Goal: Task Accomplishment & Management: Complete application form

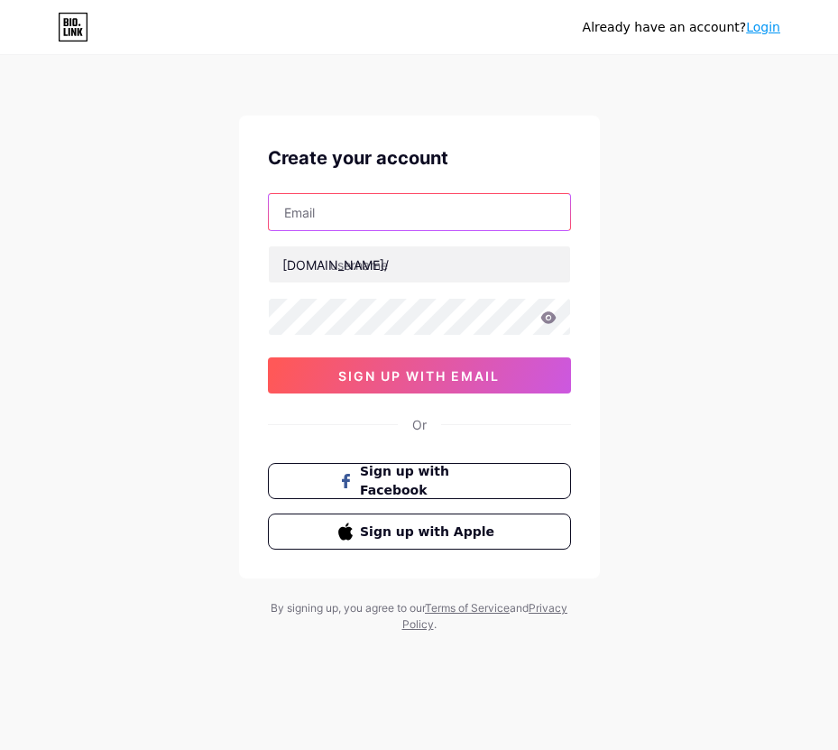
click at [396, 206] on input "text" at bounding box center [419, 212] width 301 height 36
type input "mtwnlvy@spartanteam.net"
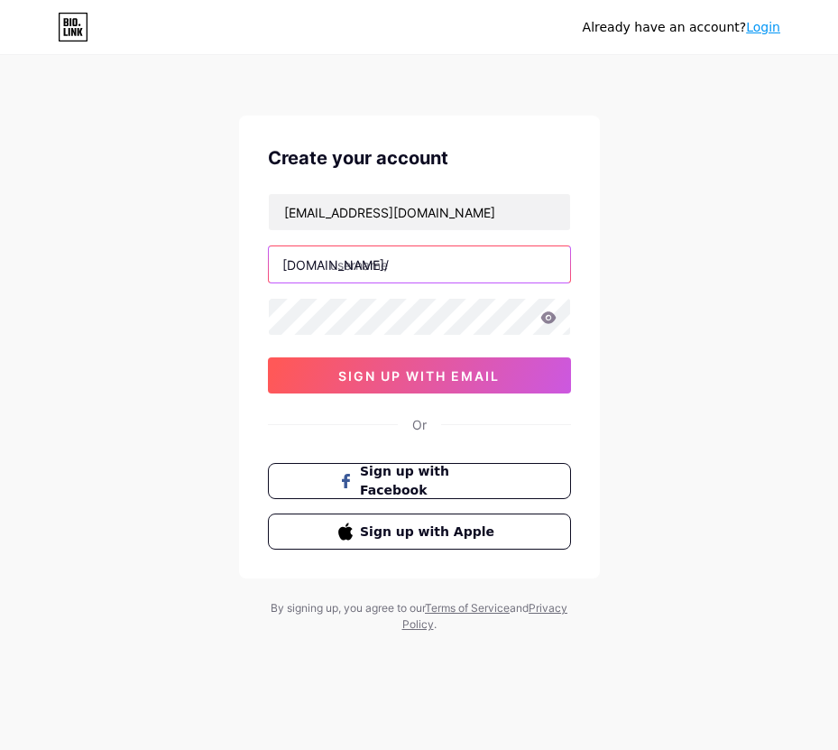
click at [355, 270] on input "text" at bounding box center [419, 264] width 301 height 36
type input "naga303official"
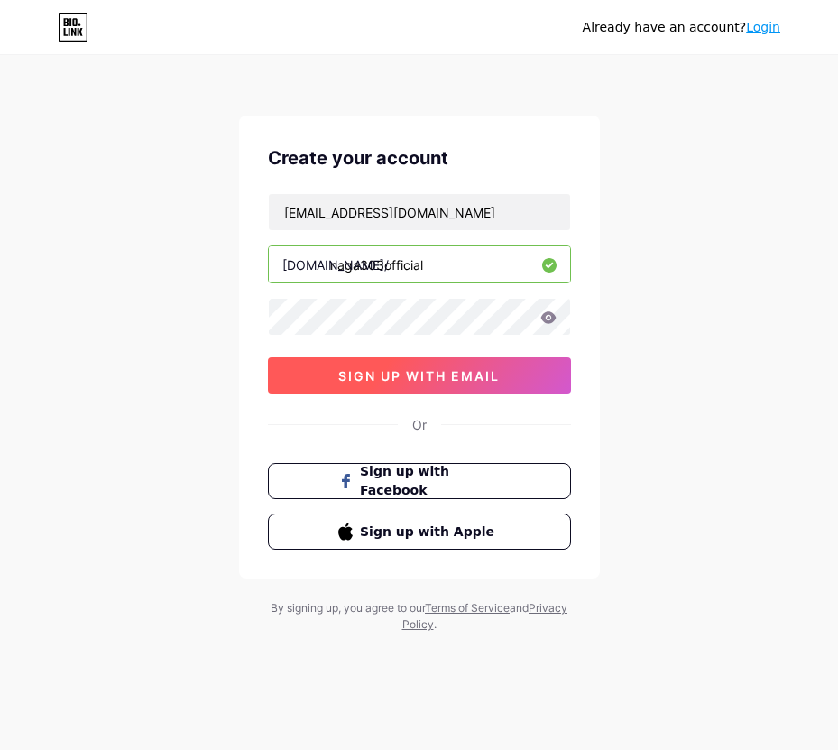
click at [385, 368] on span "sign up with email" at bounding box center [418, 375] width 161 height 15
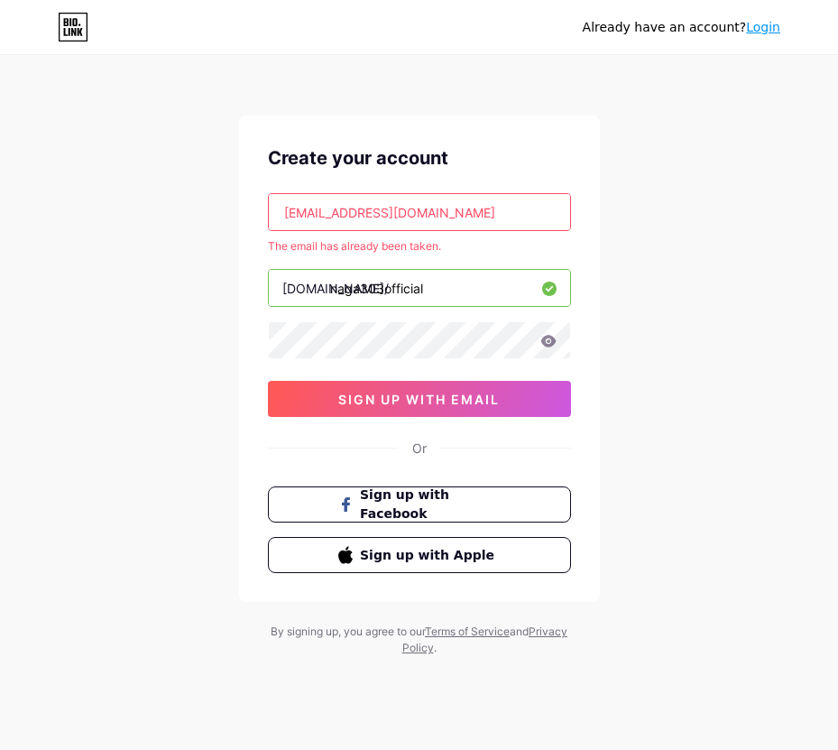
click at [479, 220] on input "mtwnlvy@spartanteam.net" at bounding box center [419, 212] width 301 height 36
click at [449, 197] on input "mtwnlvy@spartanteam.net" at bounding box center [419, 212] width 301 height 36
paste input "io3ka"
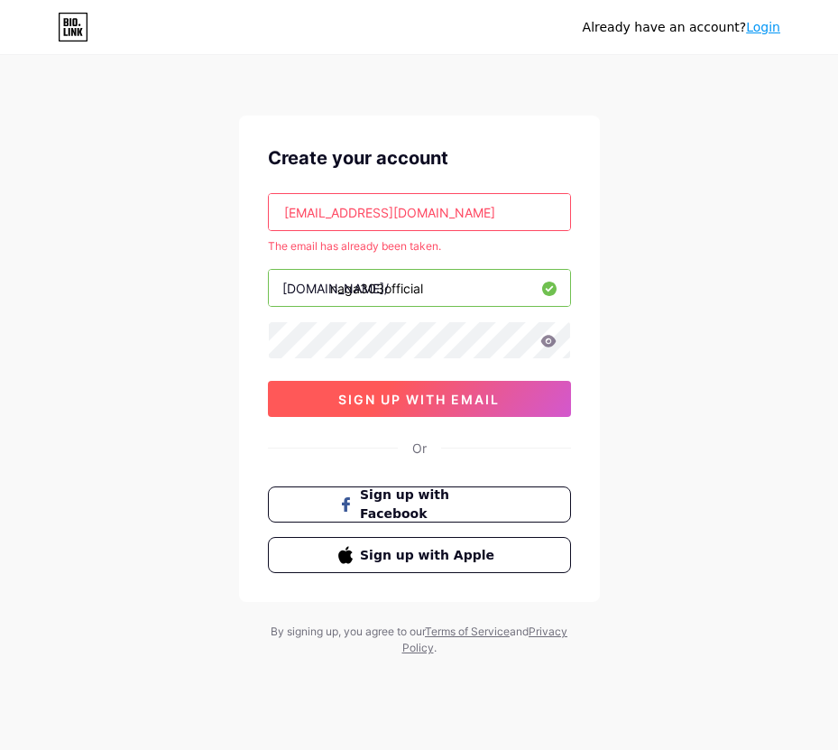
type input "[EMAIL_ADDRESS][DOMAIN_NAME]"
click at [470, 390] on button "sign up with email" at bounding box center [419, 399] width 303 height 36
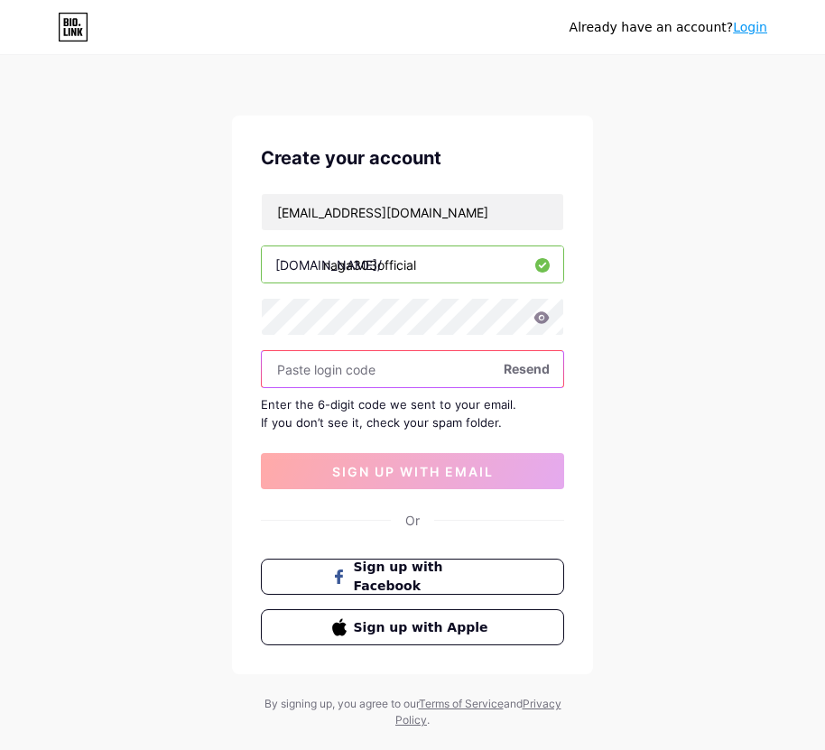
click at [342, 364] on input "text" at bounding box center [412, 369] width 301 height 36
click at [356, 362] on input "text" at bounding box center [412, 369] width 301 height 36
paste input "863519"
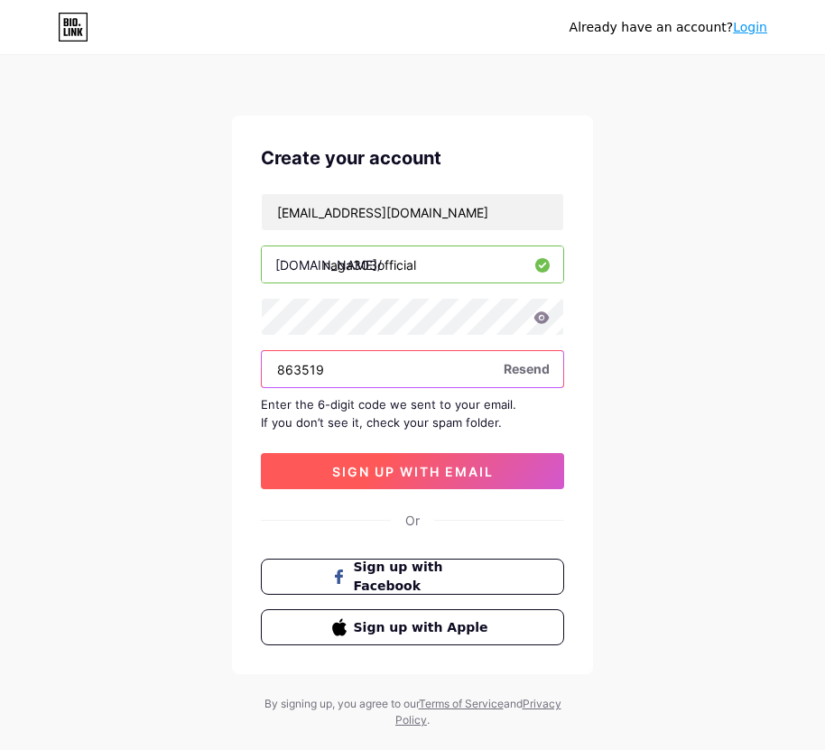
type input "863519"
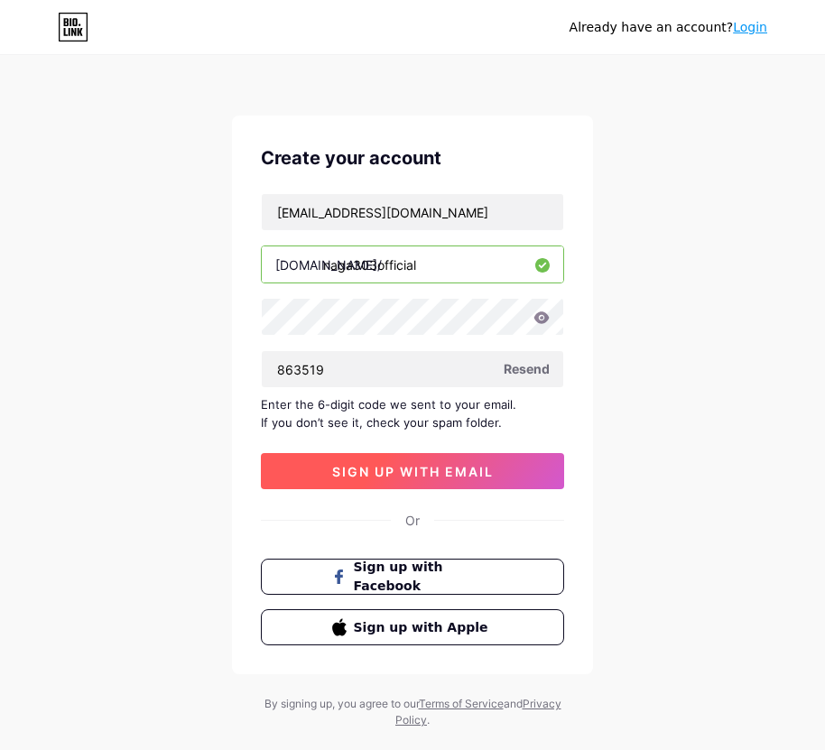
click at [447, 464] on span "sign up with email" at bounding box center [412, 471] width 161 height 15
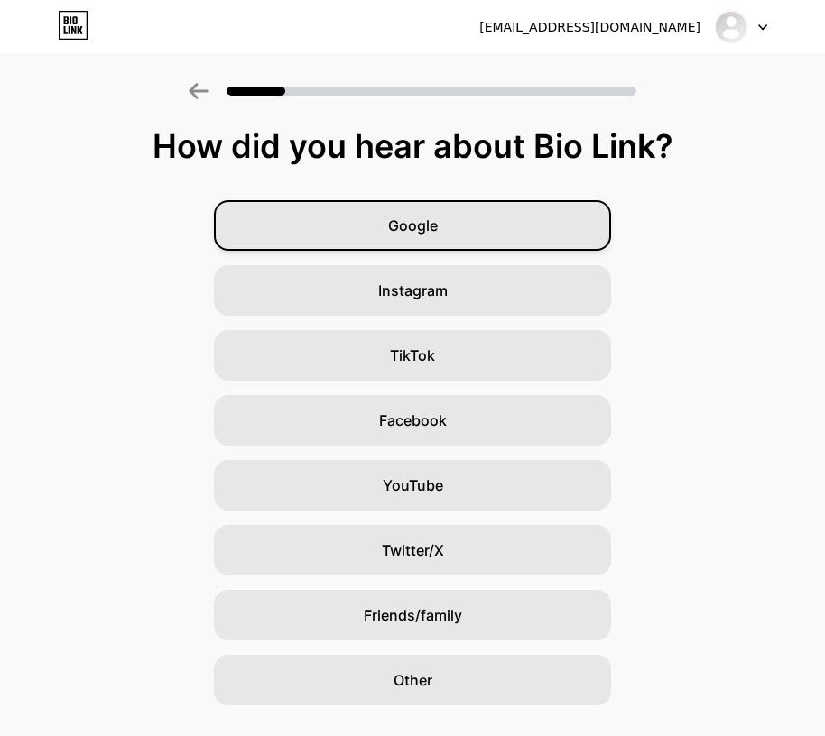
click at [488, 236] on div "Google" at bounding box center [412, 225] width 397 height 51
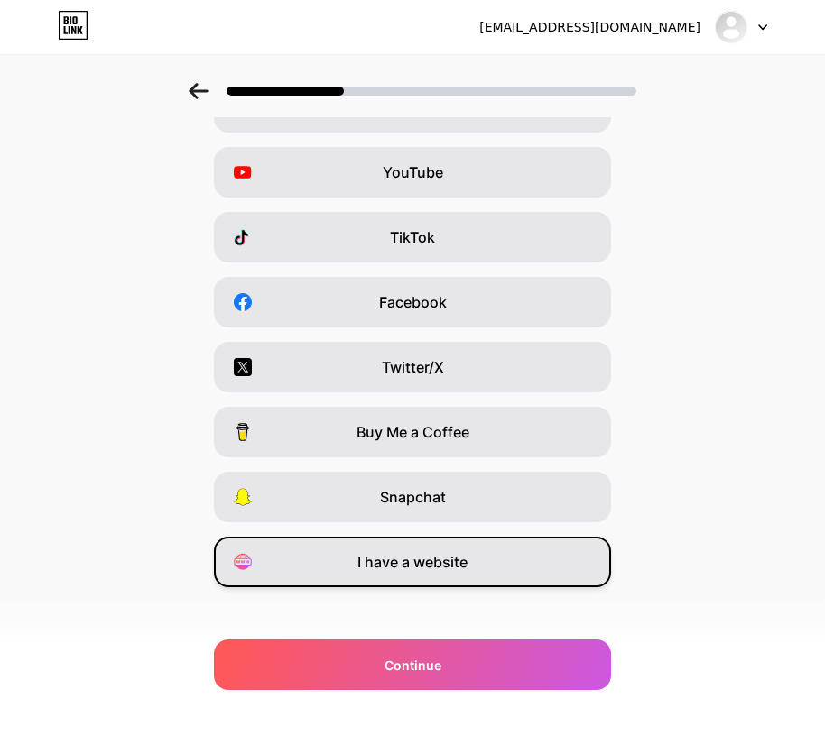
scroll to position [132, 0]
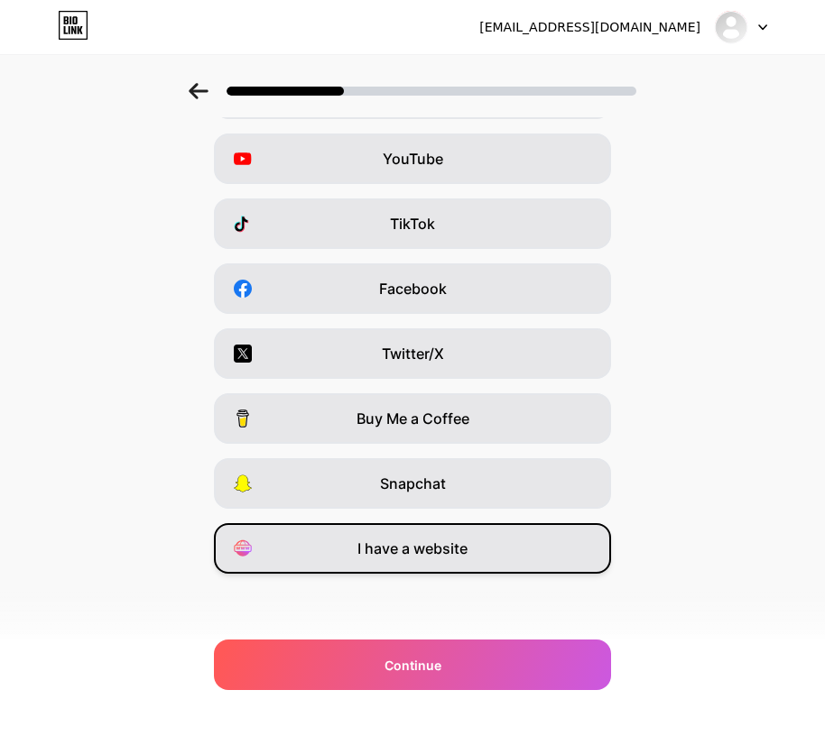
click at [482, 535] on div "I have a website" at bounding box center [412, 548] width 397 height 51
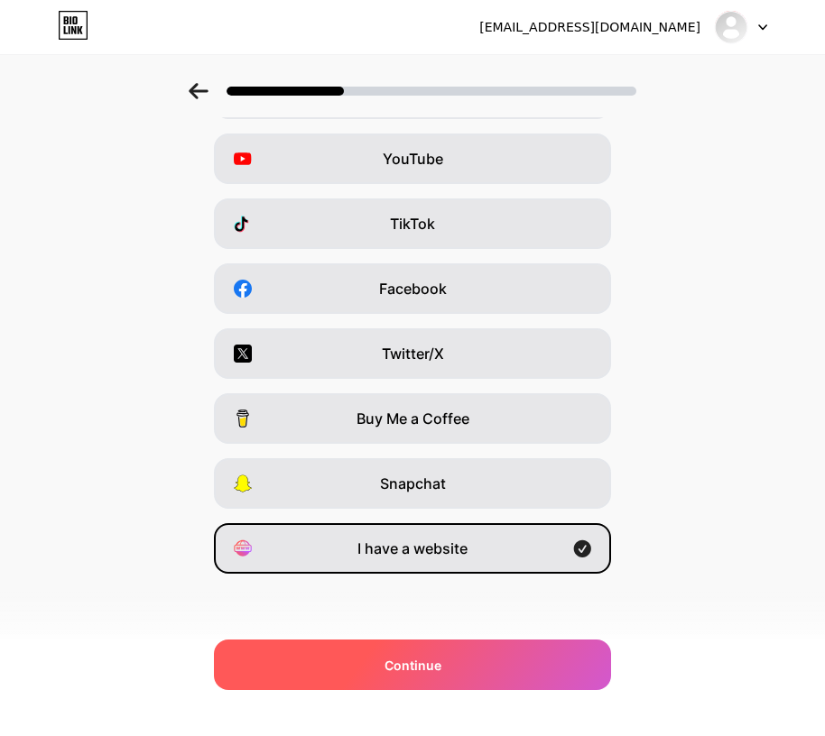
click at [493, 659] on div "Continue" at bounding box center [412, 665] width 397 height 51
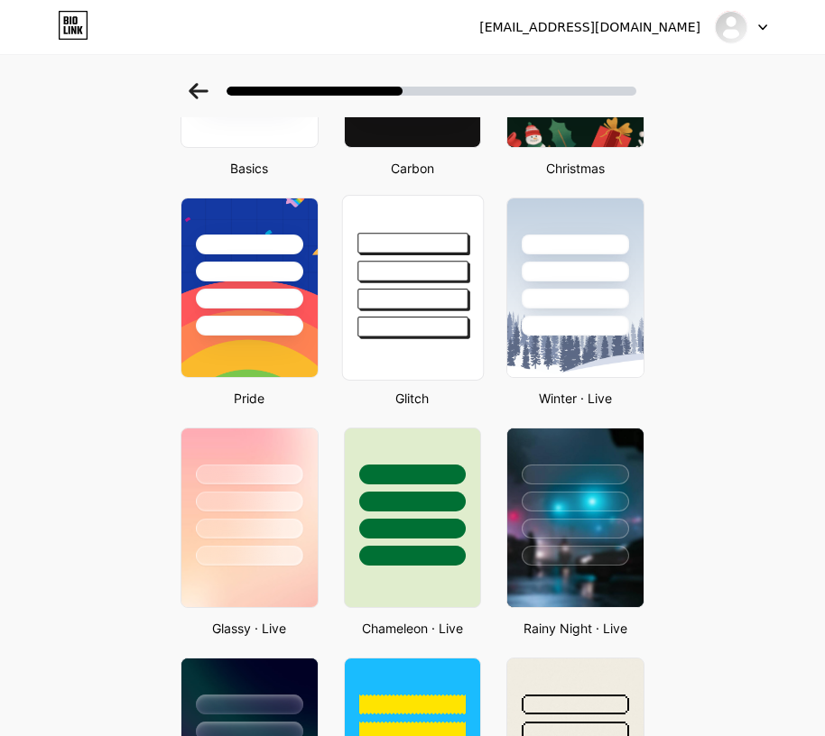
scroll to position [271, 0]
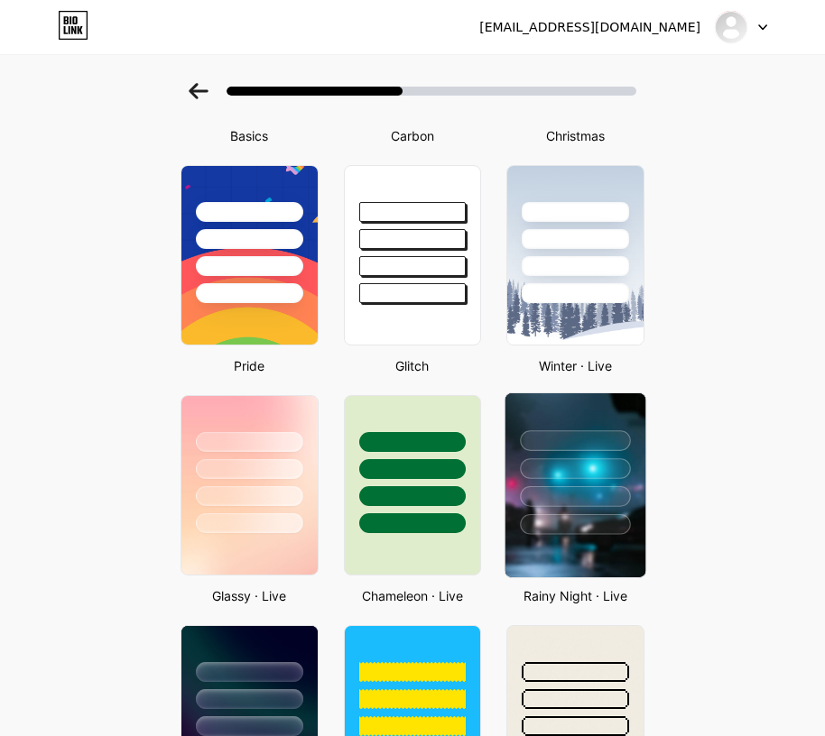
click at [573, 445] on div at bounding box center [576, 440] width 110 height 21
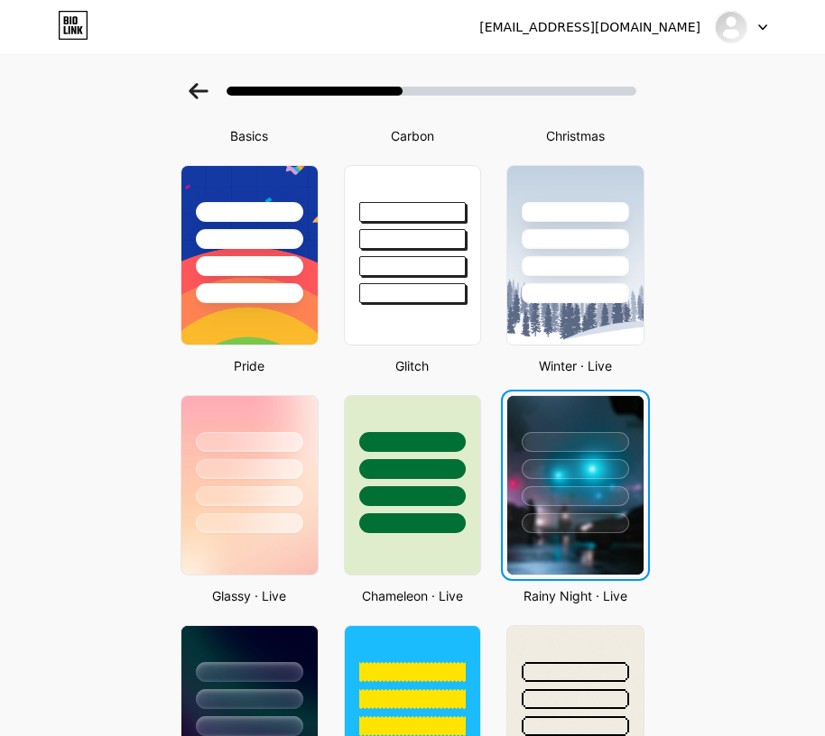
scroll to position [0, 0]
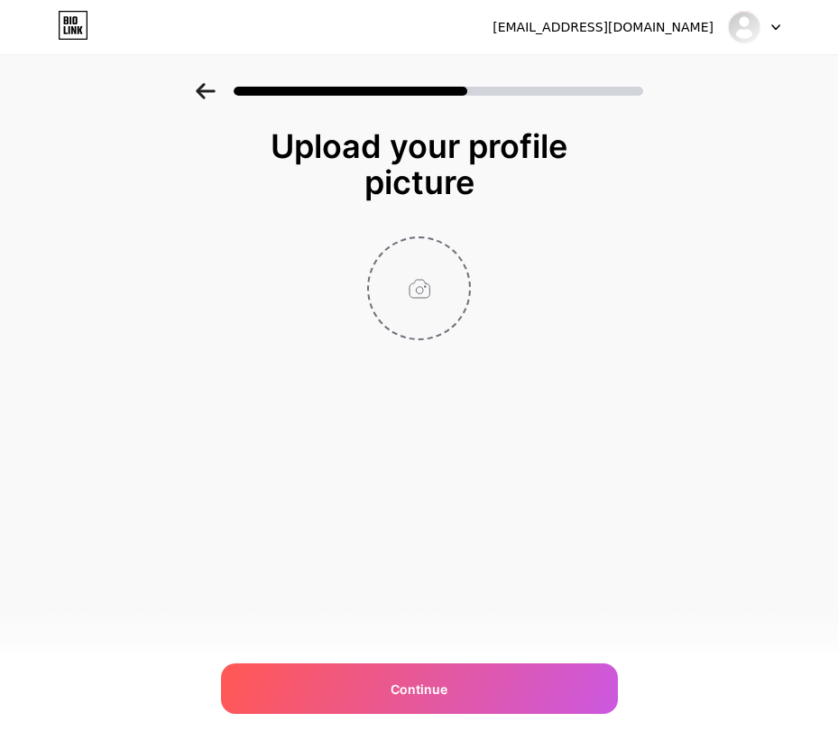
click at [421, 323] on input "file" at bounding box center [419, 288] width 100 height 100
type input "C:\fakepath\LOGO SOSMED NG.png"
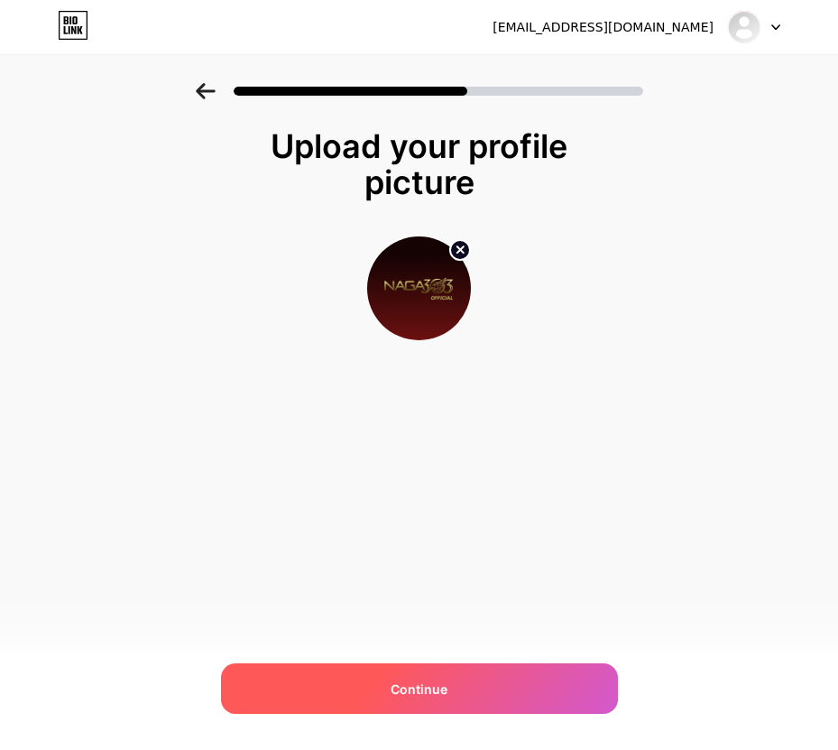
click at [480, 669] on div "Continue" at bounding box center [419, 688] width 397 height 51
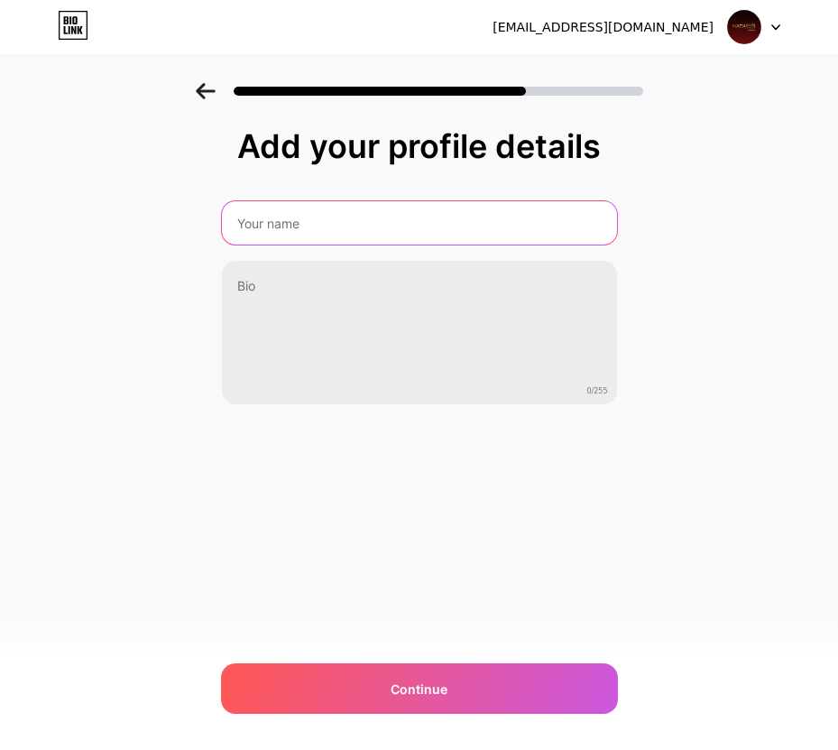
click at [308, 224] on input "text" at bounding box center [419, 222] width 395 height 43
type input "NAGA303 OFFICIAL"
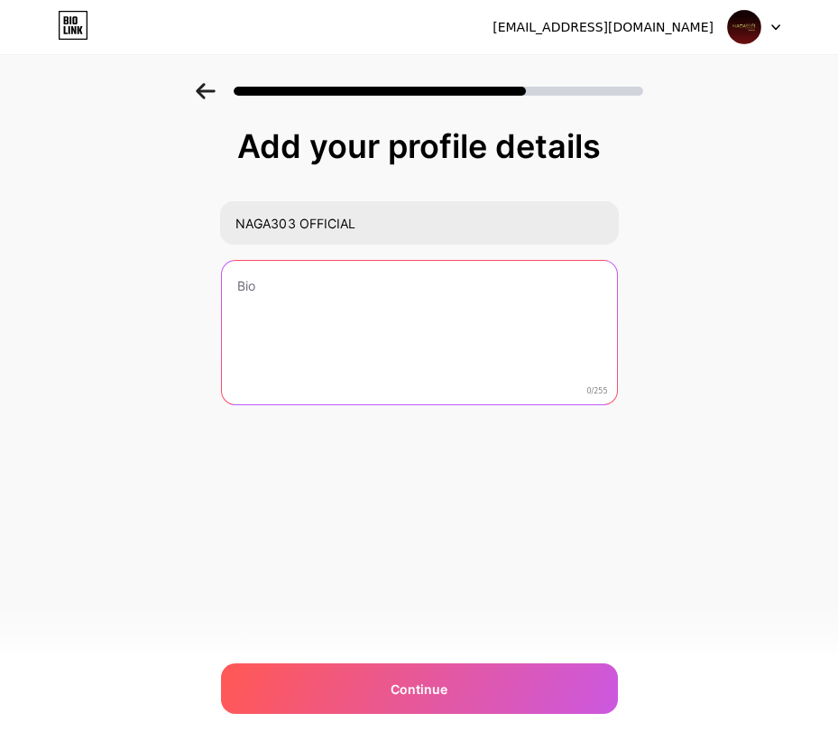
click at [293, 290] on textarea at bounding box center [419, 333] width 395 height 145
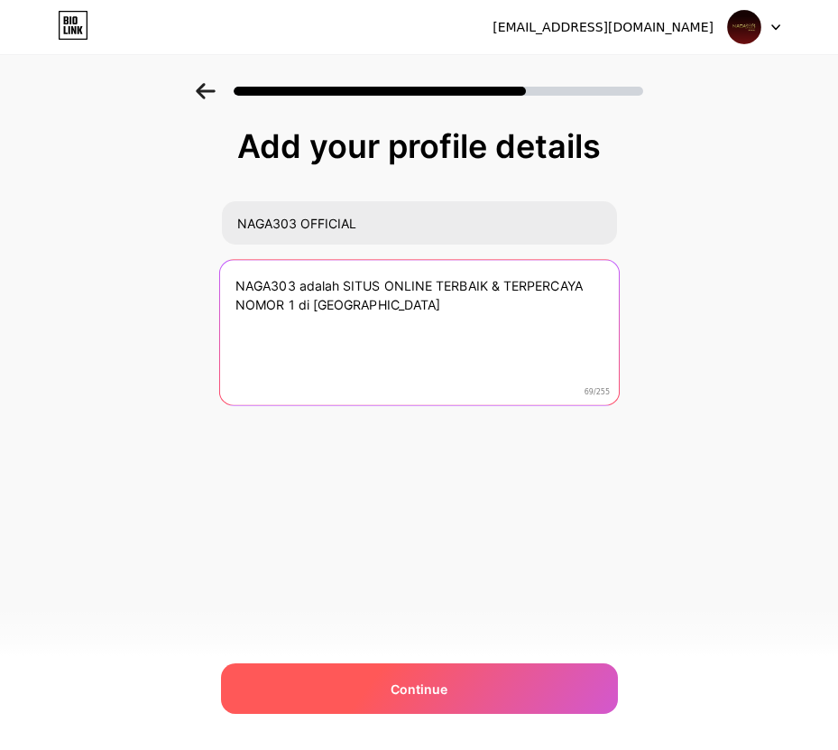
type textarea "NAGA303 adalah SITUS ONLINE TERBAIK & TERPERCAYA NOMOR 1 di INDONESIA"
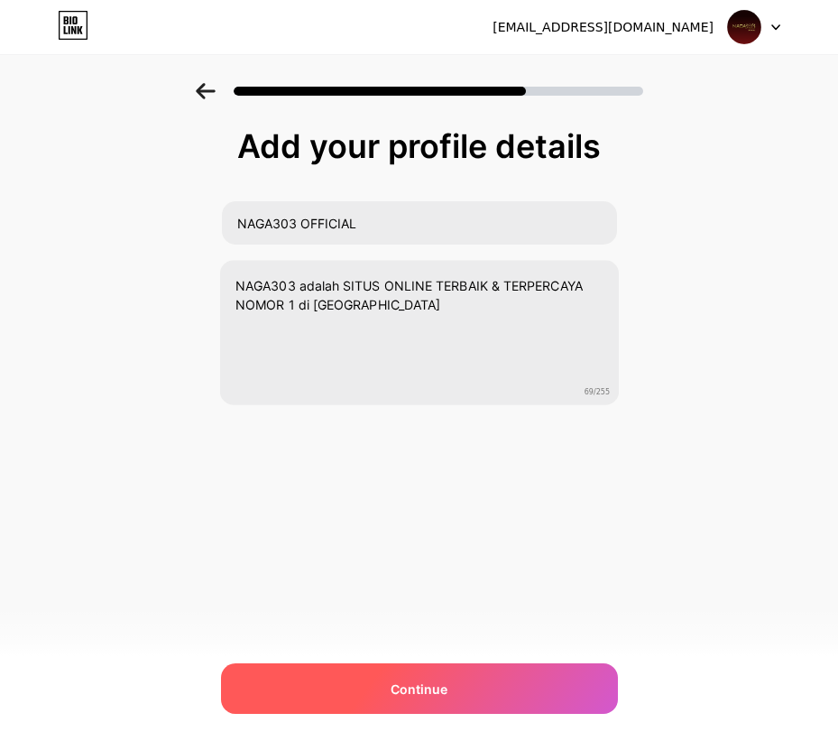
click at [478, 701] on div "Continue" at bounding box center [419, 688] width 397 height 51
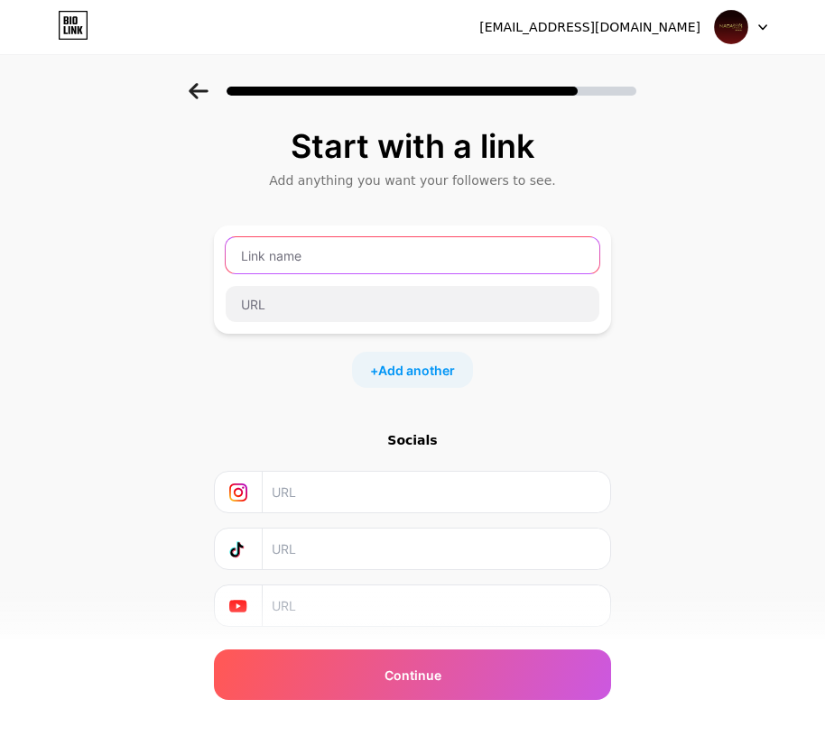
click at [289, 255] on input "text" at bounding box center [412, 255] width 373 height 36
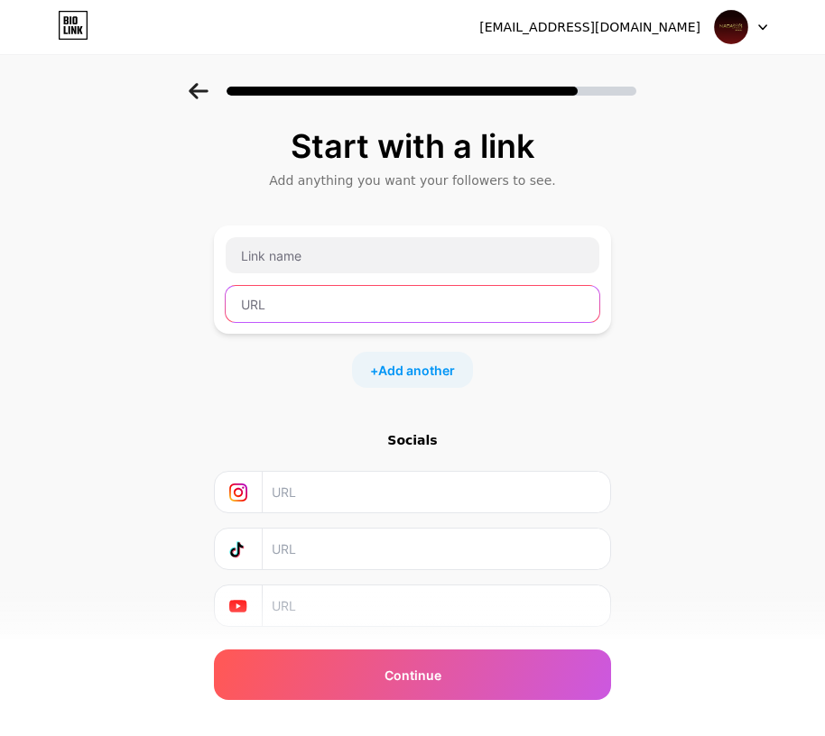
click at [405, 306] on input "text" at bounding box center [412, 304] width 373 height 36
paste input "https://pintu.cfd/seong"
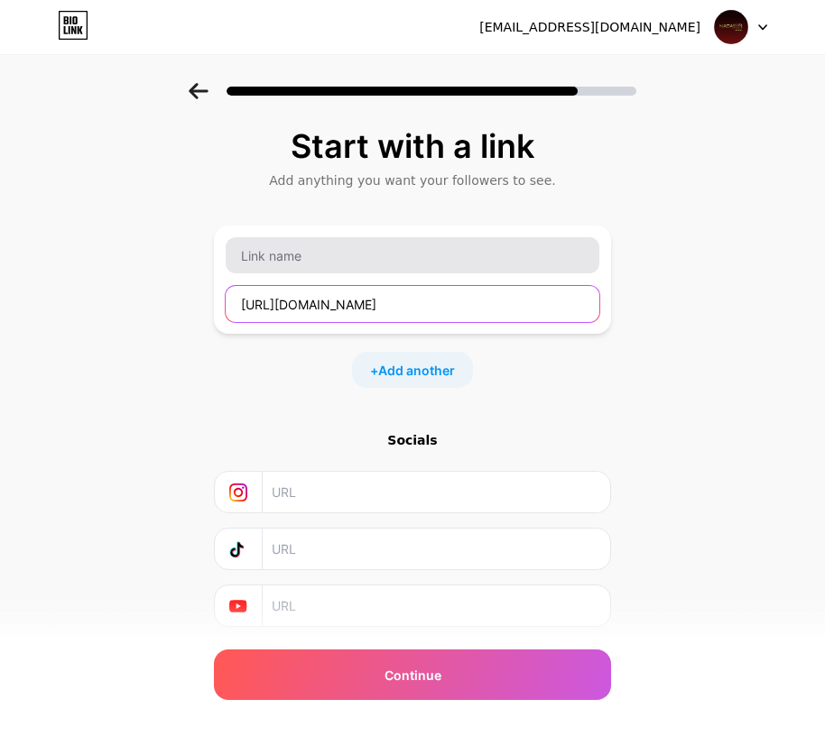
type input "https://pintu.cfd/seong"
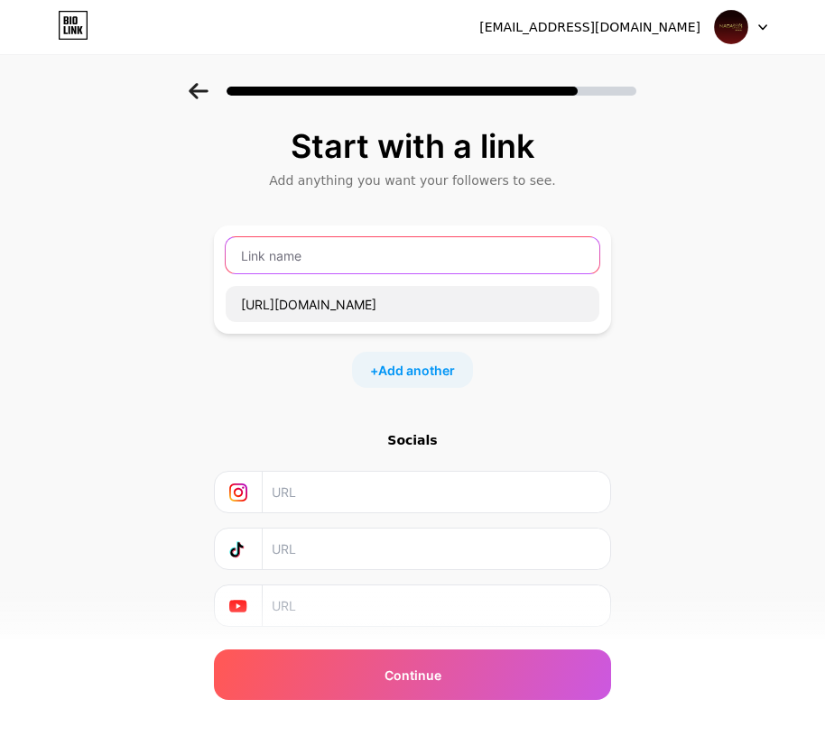
click at [399, 264] on input "text" at bounding box center [412, 255] width 373 height 36
click at [388, 262] on input "text" at bounding box center [412, 255] width 373 height 36
paste input "LOGIN"
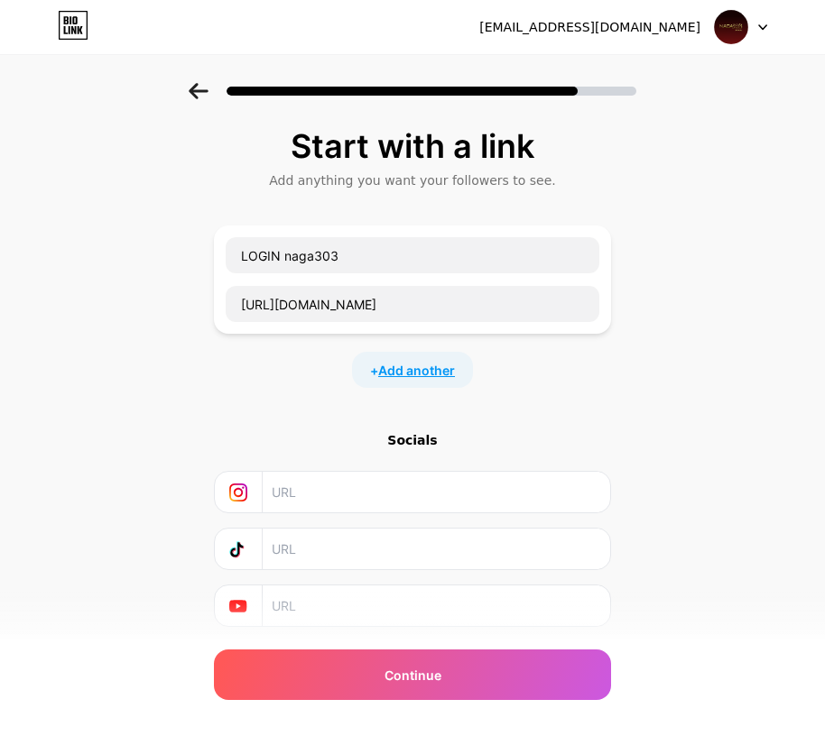
click at [446, 364] on span "Add another" at bounding box center [416, 370] width 77 height 19
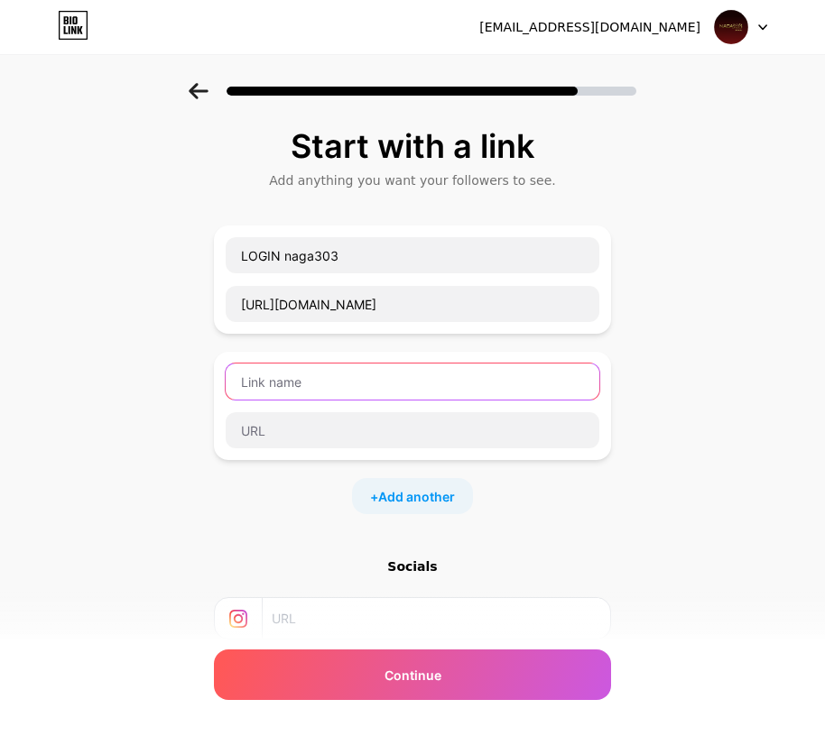
click at [348, 372] on input "text" at bounding box center [412, 382] width 373 height 36
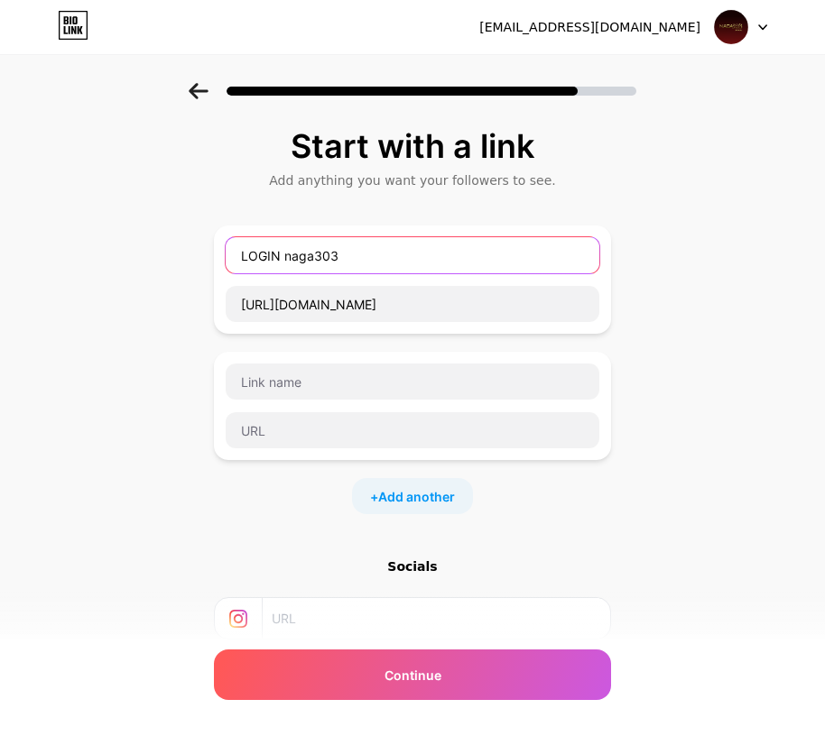
click at [346, 252] on input "LOGIN naga303" at bounding box center [412, 255] width 373 height 36
type input "LOGIN NAGA303"
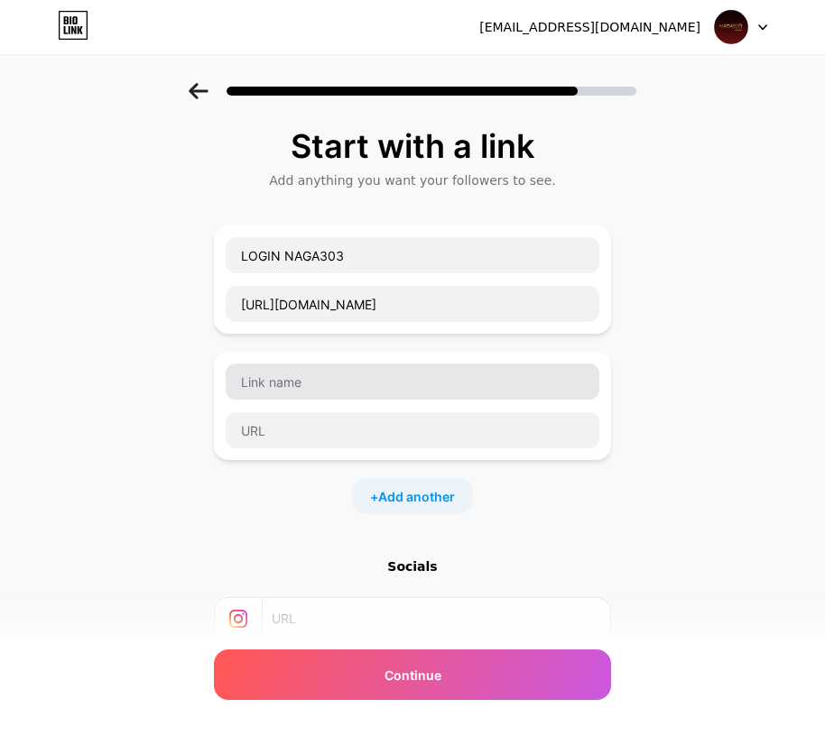
drag, startPoint x: 358, startPoint y: 403, endPoint x: 360, endPoint y: 389, distance: 14.5
click at [358, 401] on div at bounding box center [412, 406] width 375 height 87
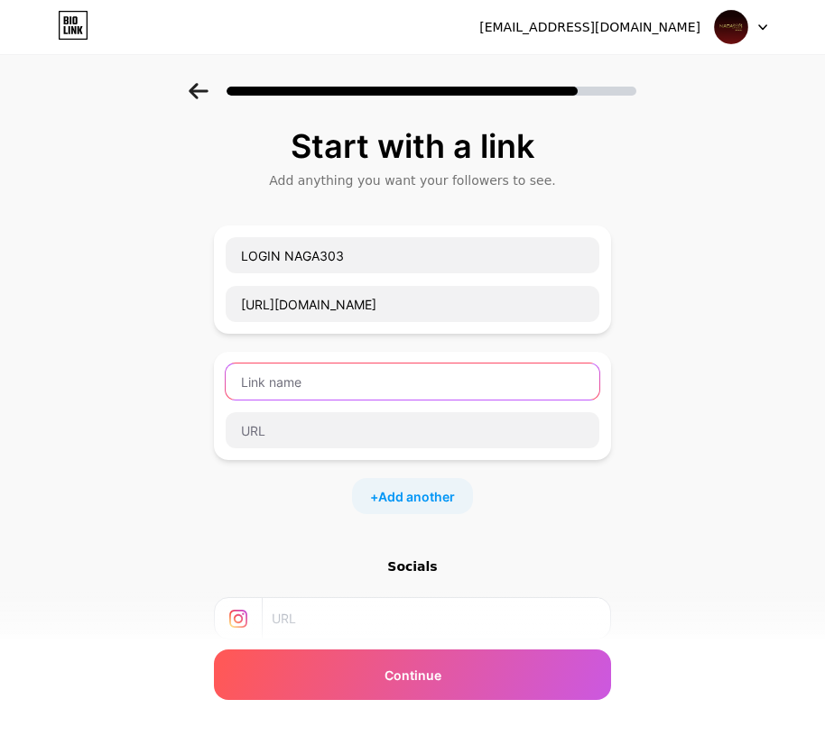
drag, startPoint x: 360, startPoint y: 389, endPoint x: 821, endPoint y: 396, distance: 461.1
click at [363, 388] on input "text" at bounding box center [412, 382] width 373 height 36
click at [292, 374] on input "text" at bounding box center [412, 382] width 373 height 36
paste input "DAFTAR"
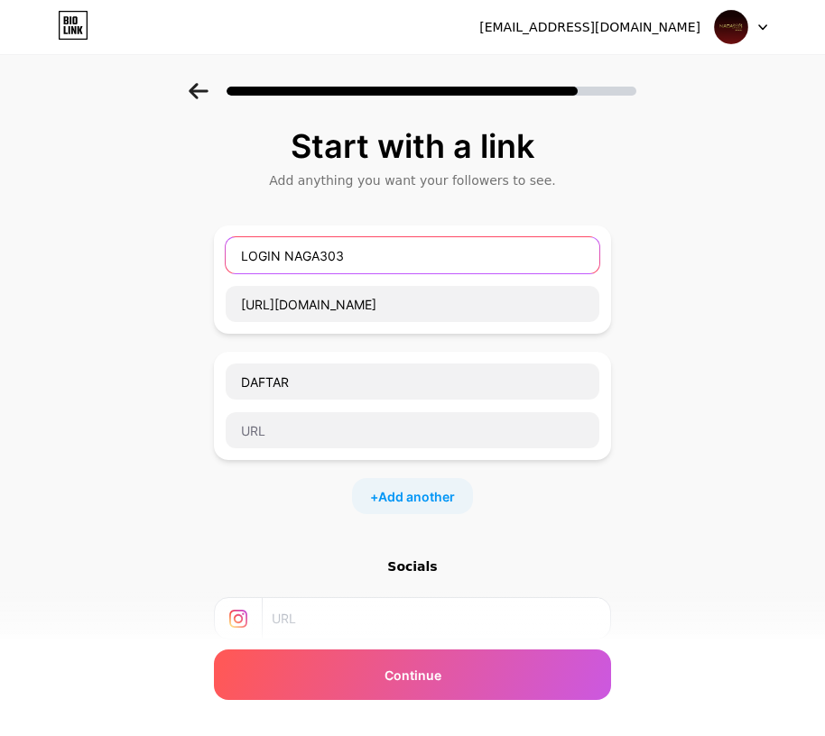
click at [324, 254] on input "LOGIN NAGA303" at bounding box center [412, 255] width 373 height 36
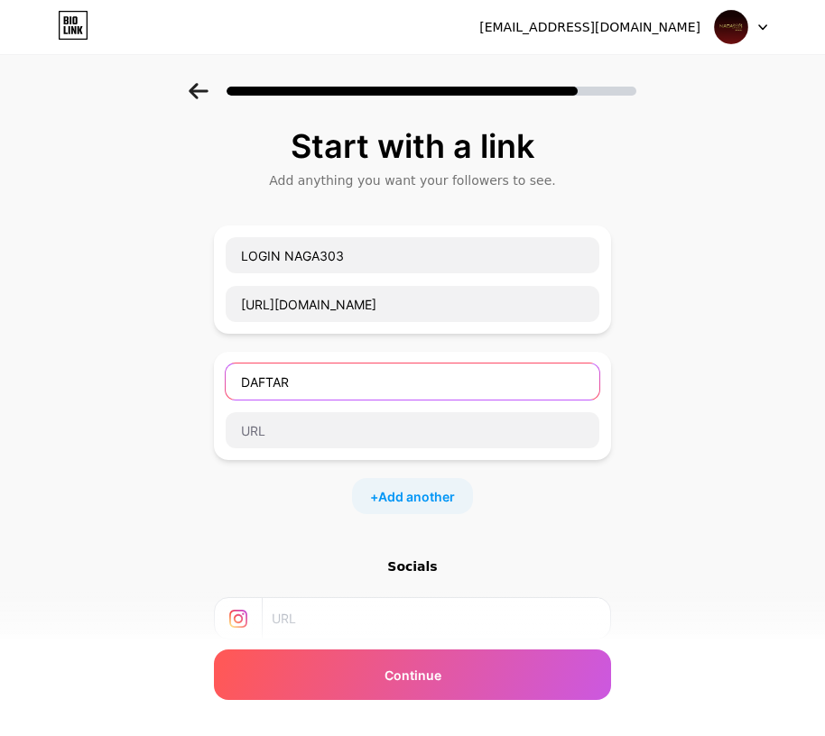
click at [347, 378] on input "DAFTAR" at bounding box center [412, 382] width 373 height 36
paste input "NAGA303"
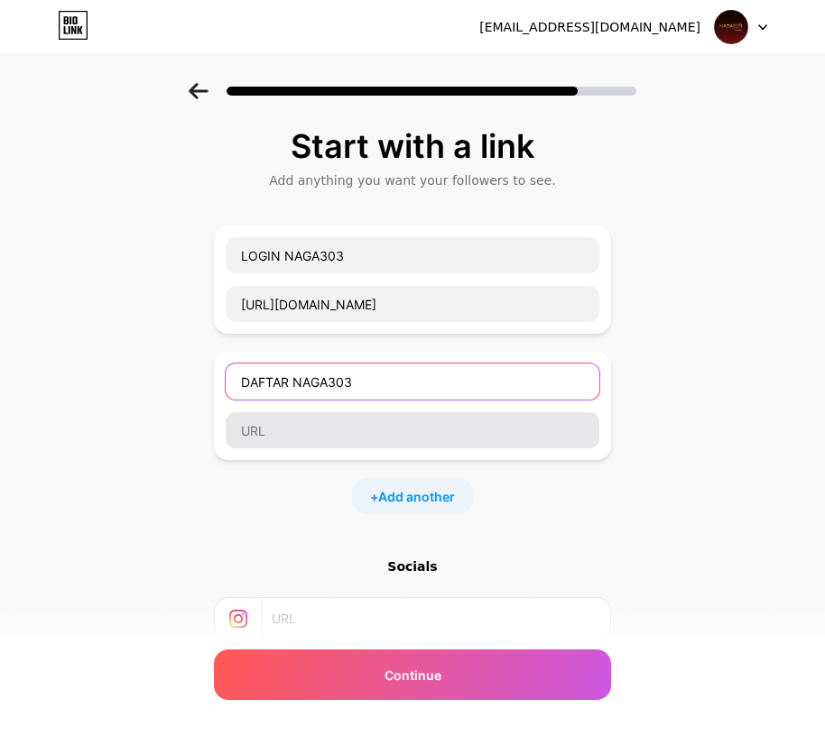
type input "DAFTAR NAGA303"
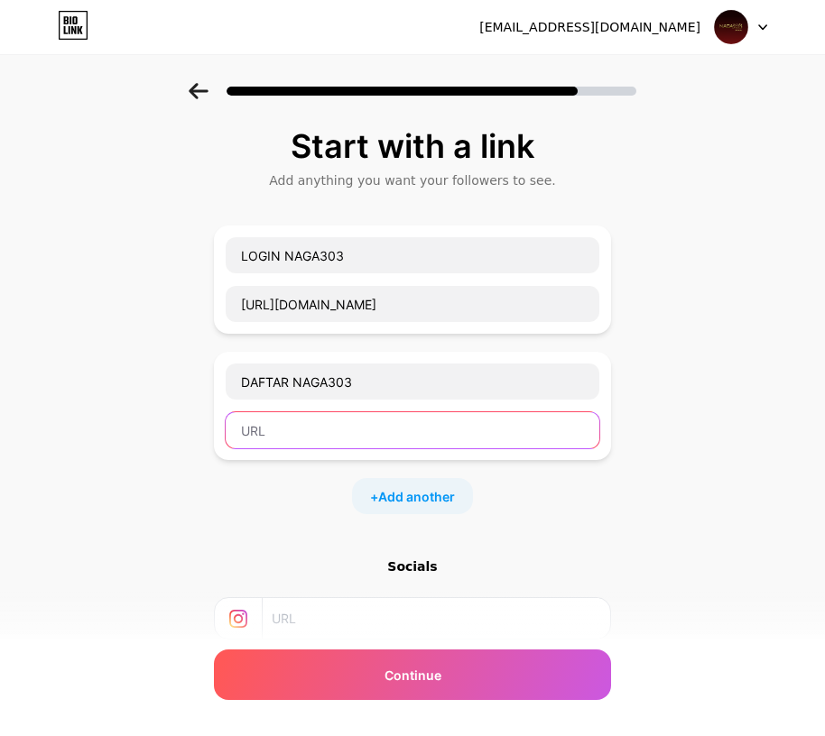
click at [299, 422] on input "text" at bounding box center [412, 430] width 373 height 36
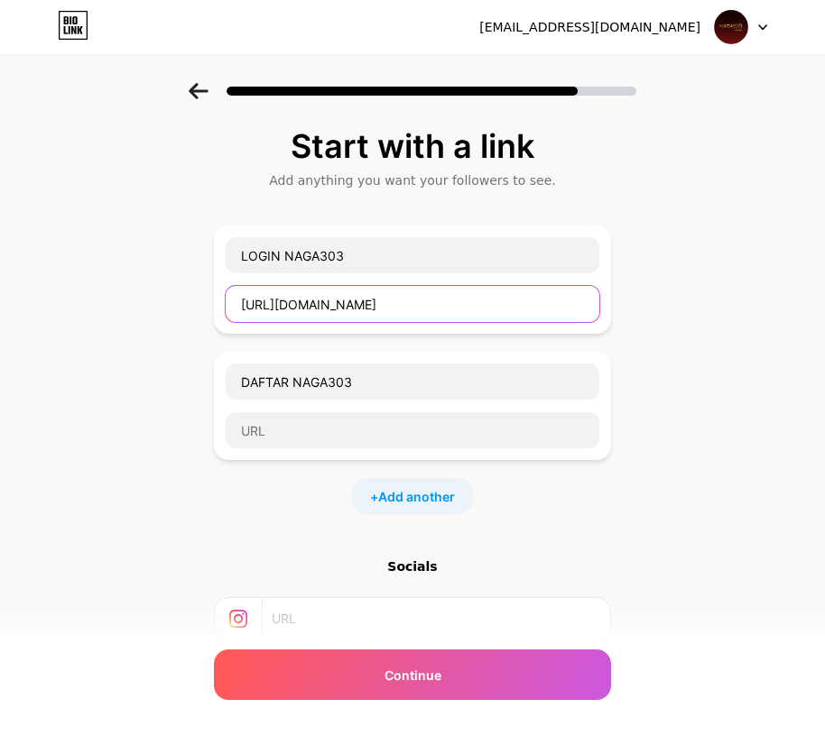
click at [288, 302] on input "https://pintu.cfd/seong" at bounding box center [412, 304] width 373 height 36
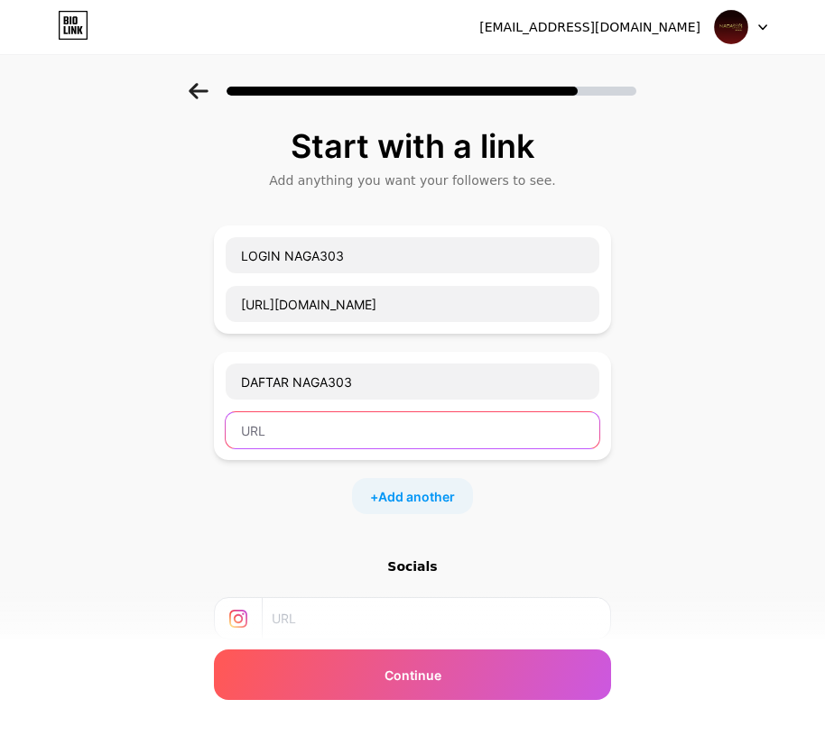
click at [325, 428] on input "text" at bounding box center [412, 430] width 373 height 36
paste input "https://pintu.cfd/seong"
type input "https://pintu.cfd/seong"
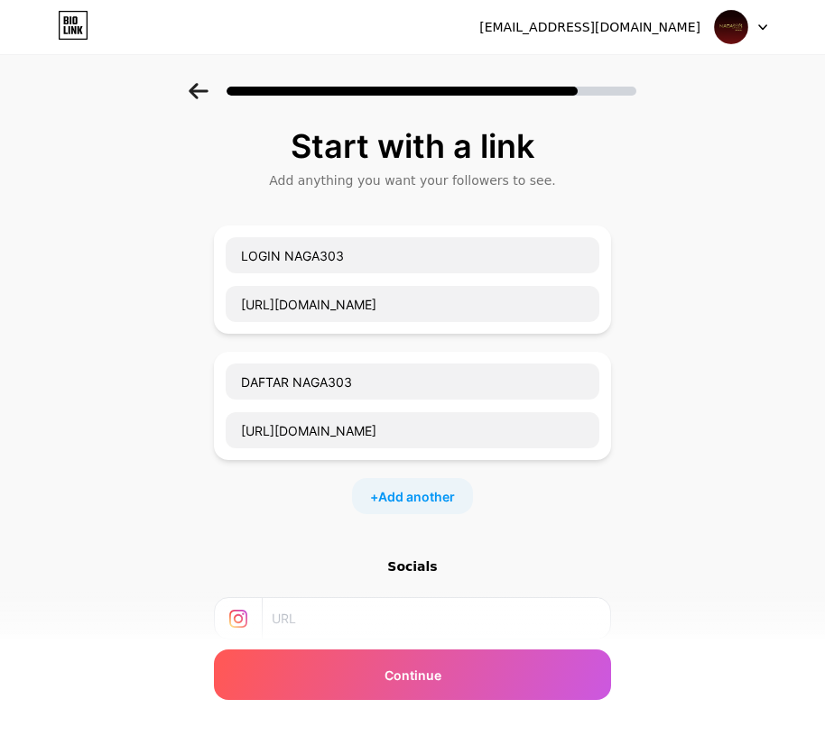
click at [412, 479] on div "+ Add another" at bounding box center [412, 496] width 121 height 36
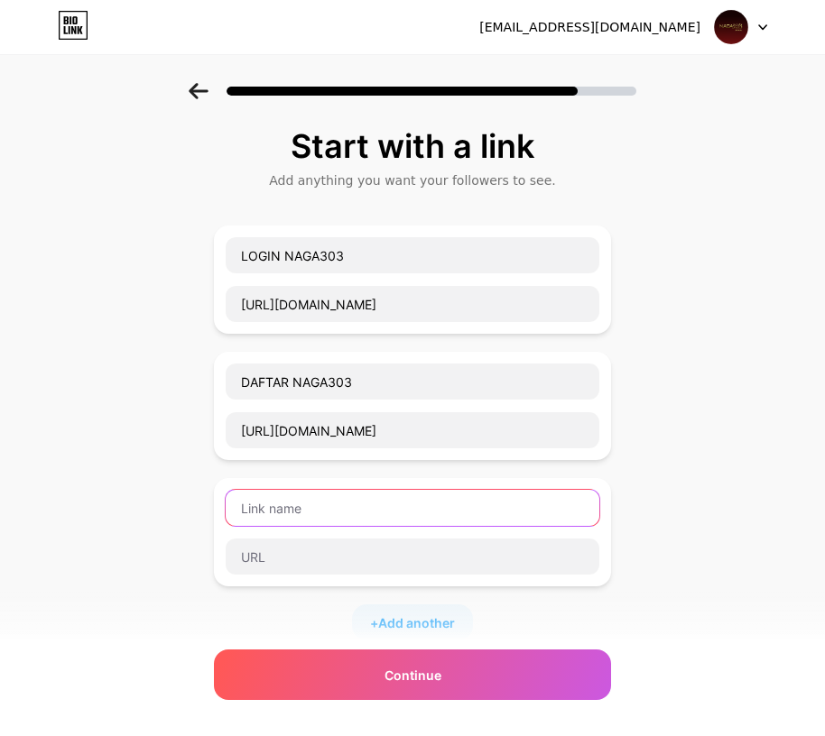
click at [279, 503] on input "text" at bounding box center [412, 508] width 373 height 36
paste input "LIVECHAT"
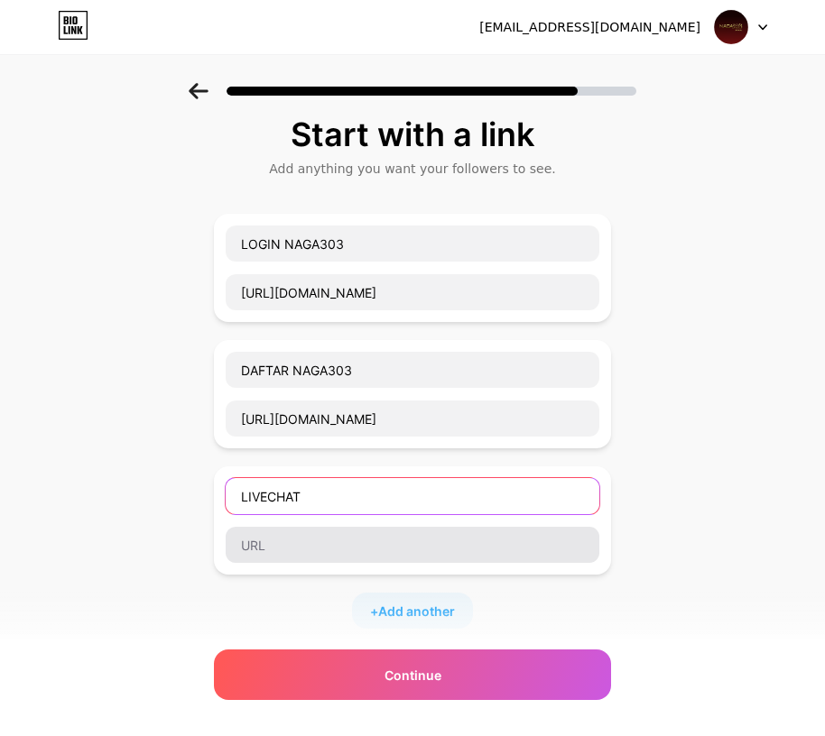
scroll to position [90, 0]
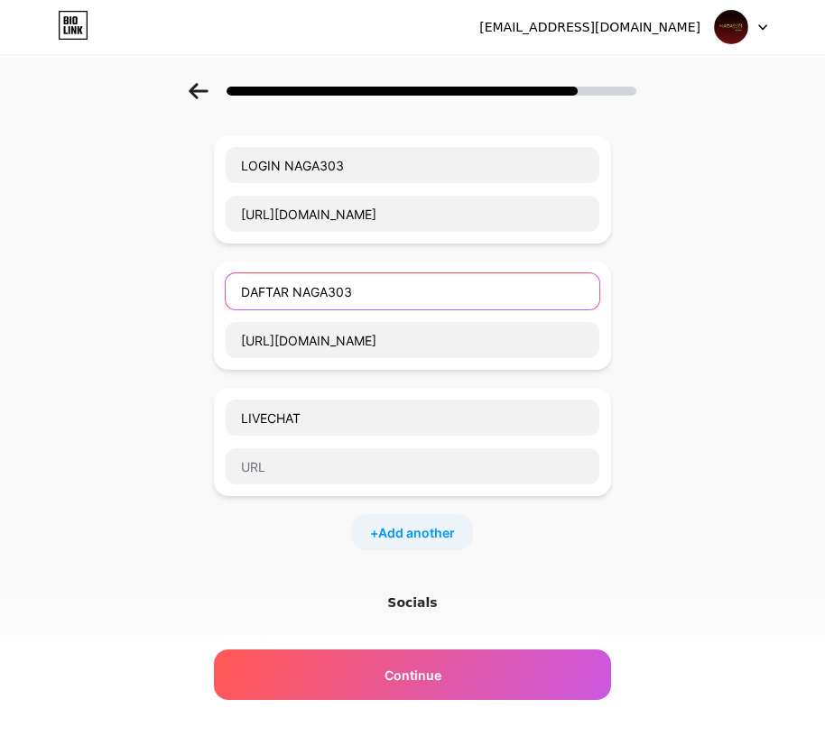
click at [331, 295] on input "DAFTAR NAGA303" at bounding box center [412, 291] width 373 height 36
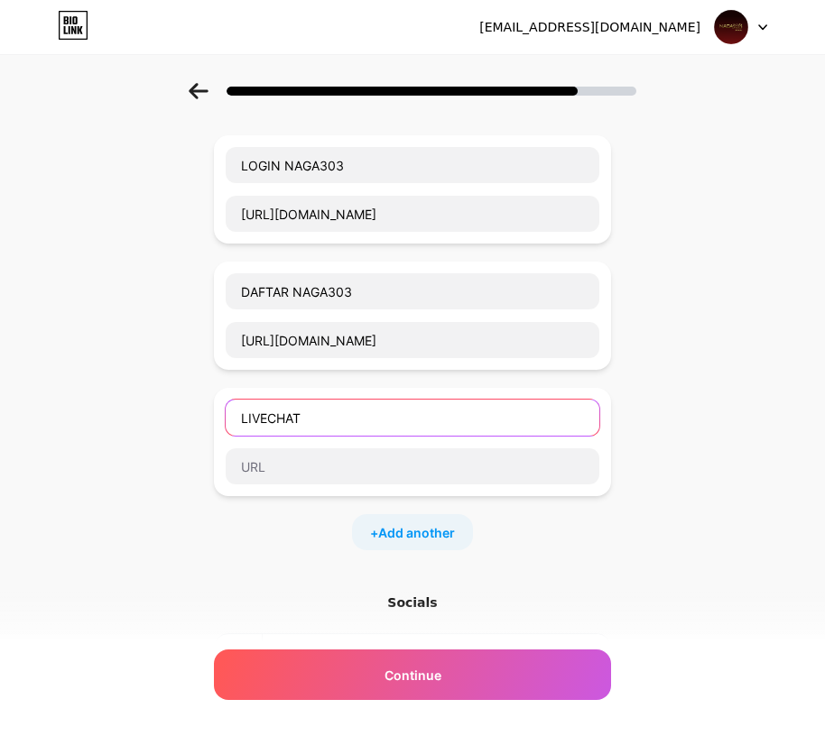
click at [332, 429] on input "LIVECHAT" at bounding box center [412, 418] width 373 height 36
paste input "NAGA303"
type input "LIVECHAT NAGA303"
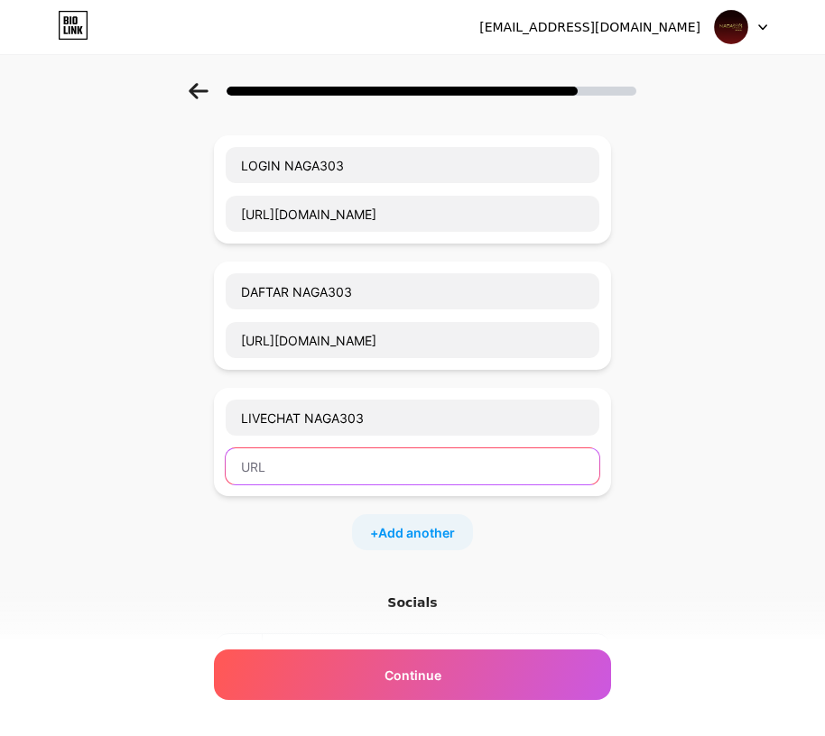
click at [332, 450] on input "text" at bounding box center [412, 466] width 373 height 36
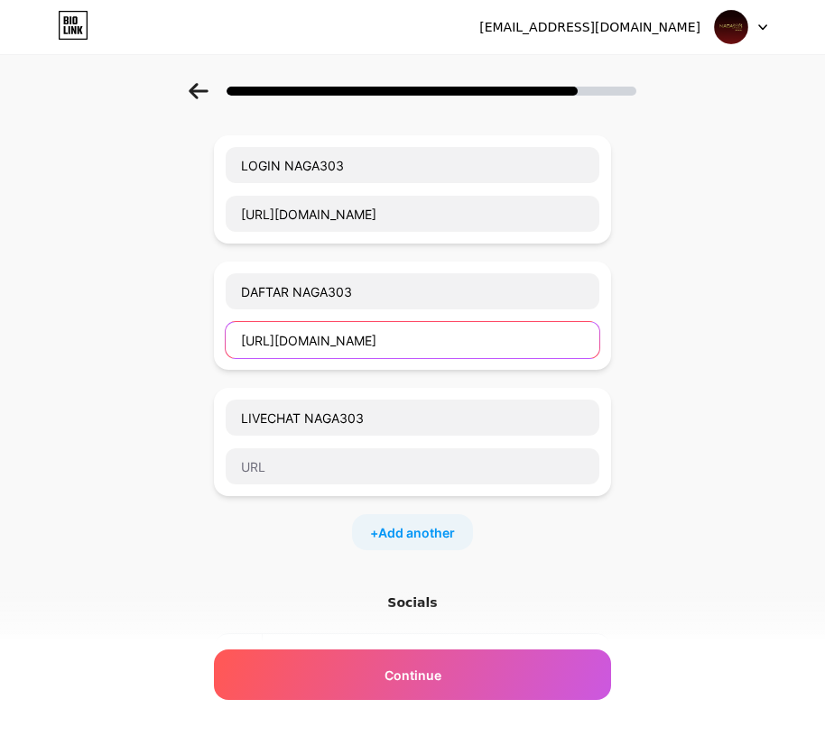
click at [334, 327] on input "https://pintu.cfd/seong" at bounding box center [412, 340] width 373 height 36
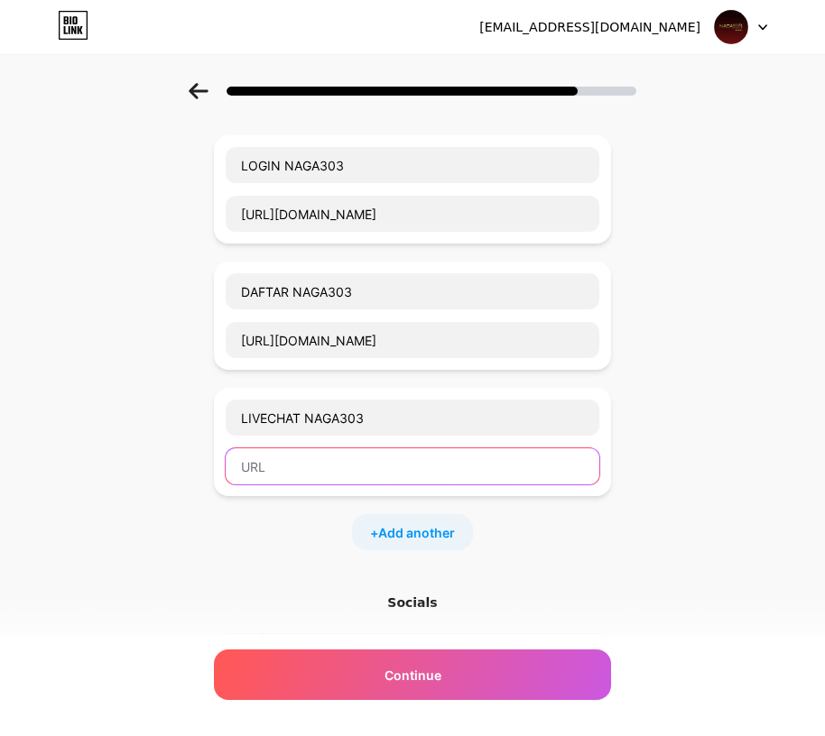
click at [380, 465] on input "text" at bounding box center [412, 466] width 373 height 36
paste input "https://pintu.cfd/lcng"
type input "https://pintu.cfd/lcng"
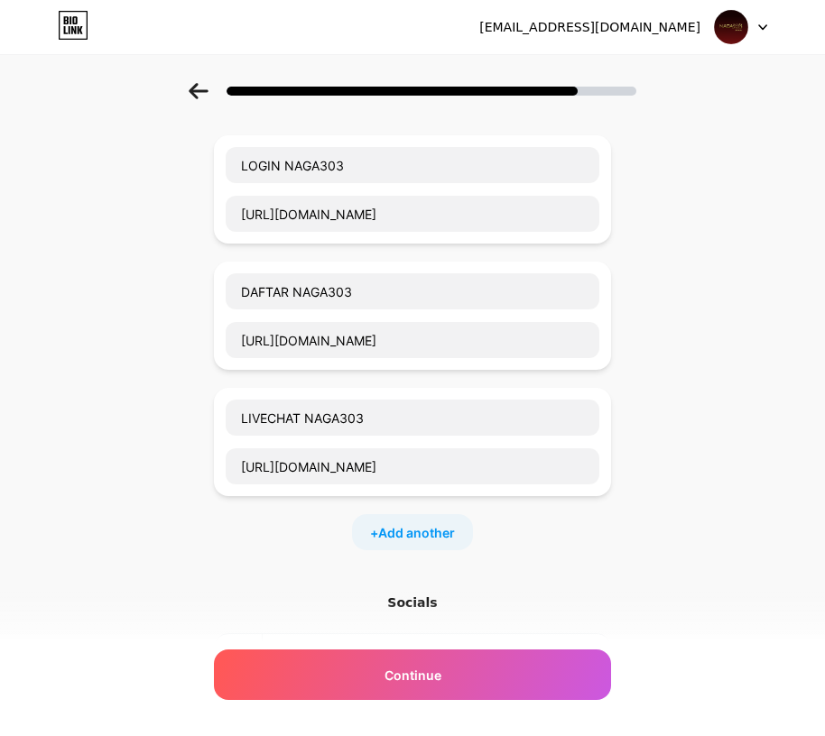
click at [451, 519] on div "+ Add another" at bounding box center [412, 532] width 121 height 36
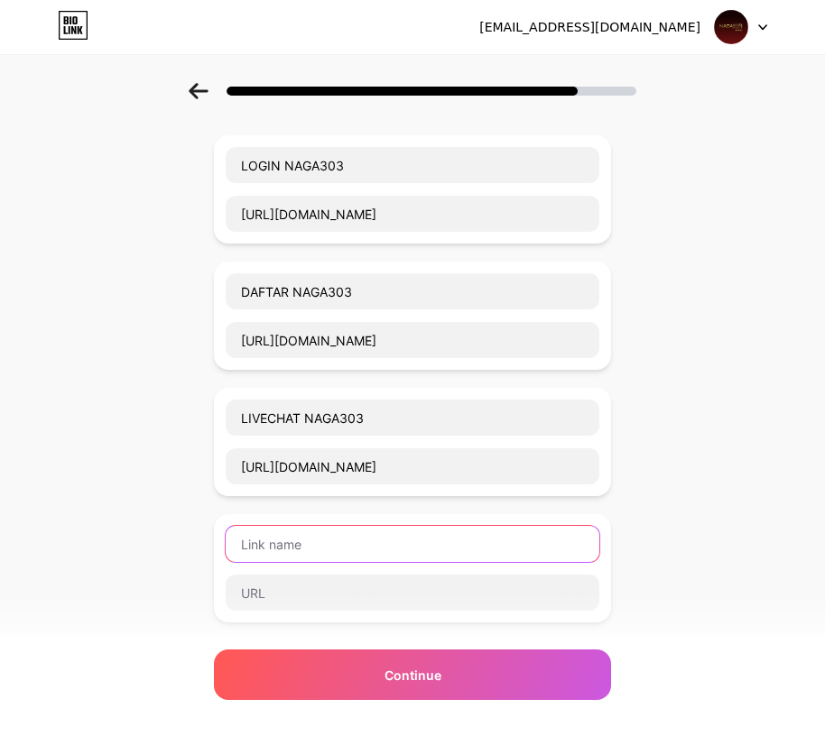
click at [419, 558] on input "text" at bounding box center [412, 544] width 373 height 36
paste input "LINK"
click at [334, 554] on input "LINK" at bounding box center [412, 544] width 373 height 36
paste input "ALTERNATIF"
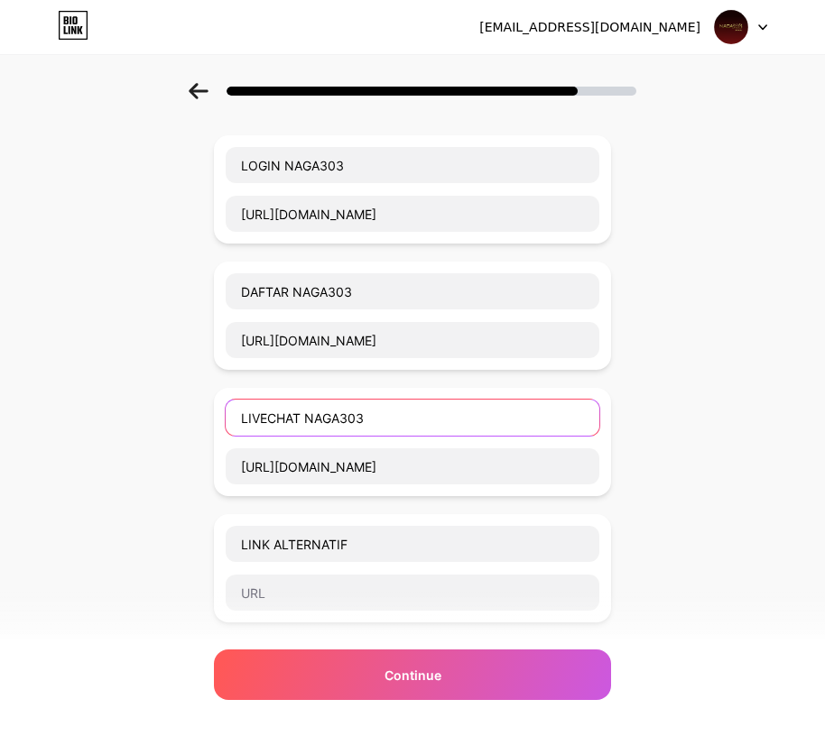
click at [322, 415] on input "LIVECHAT NAGA303" at bounding box center [412, 418] width 373 height 36
click at [337, 431] on input "LIVECHAT NAGA303" at bounding box center [412, 418] width 373 height 36
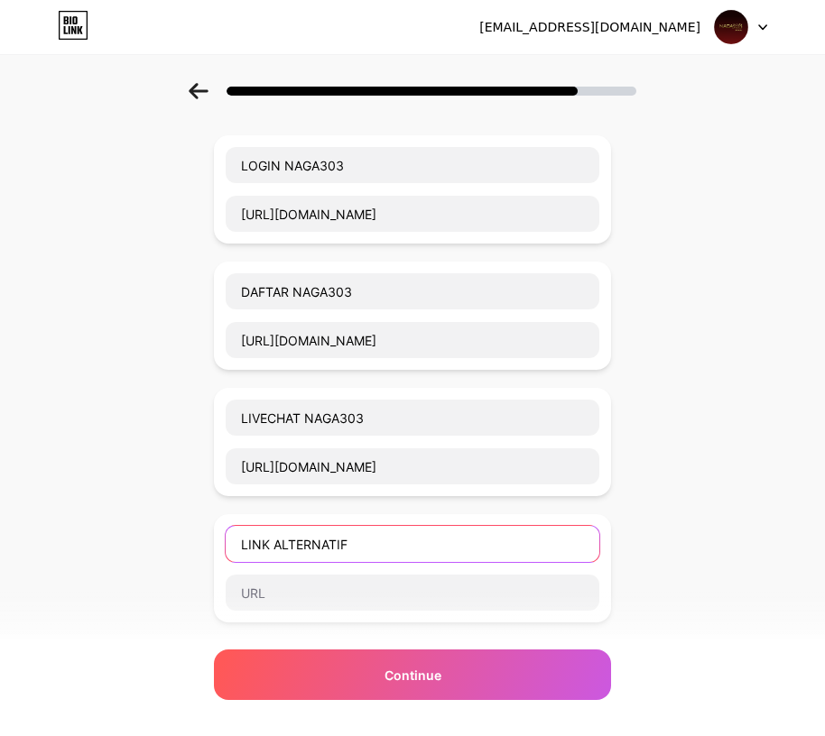
click at [384, 532] on input "LINK ALTERNATIF" at bounding box center [412, 544] width 373 height 36
paste input "NAGA303"
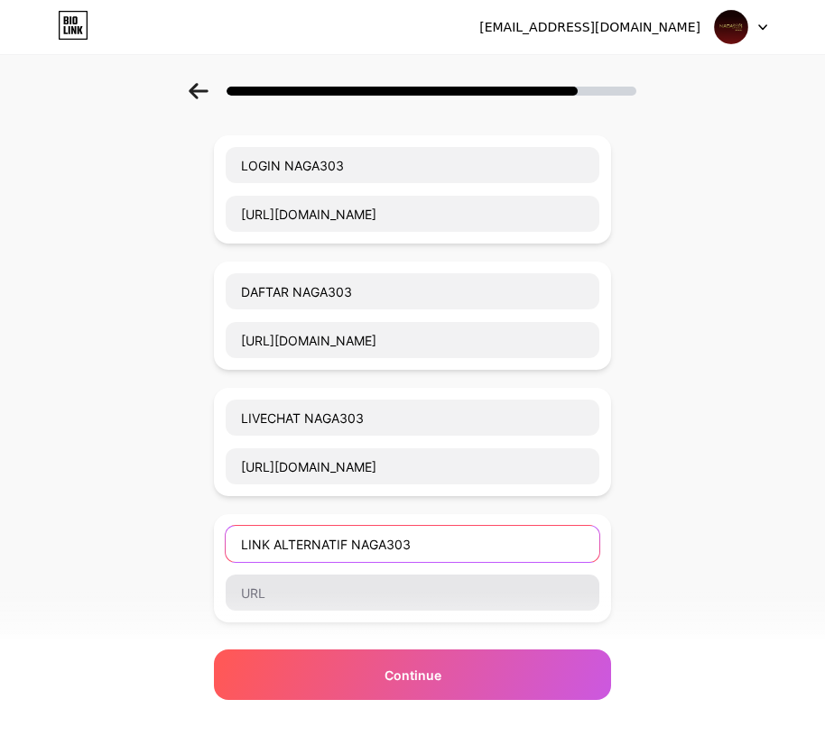
type input "LINK ALTERNATIF NAGA303"
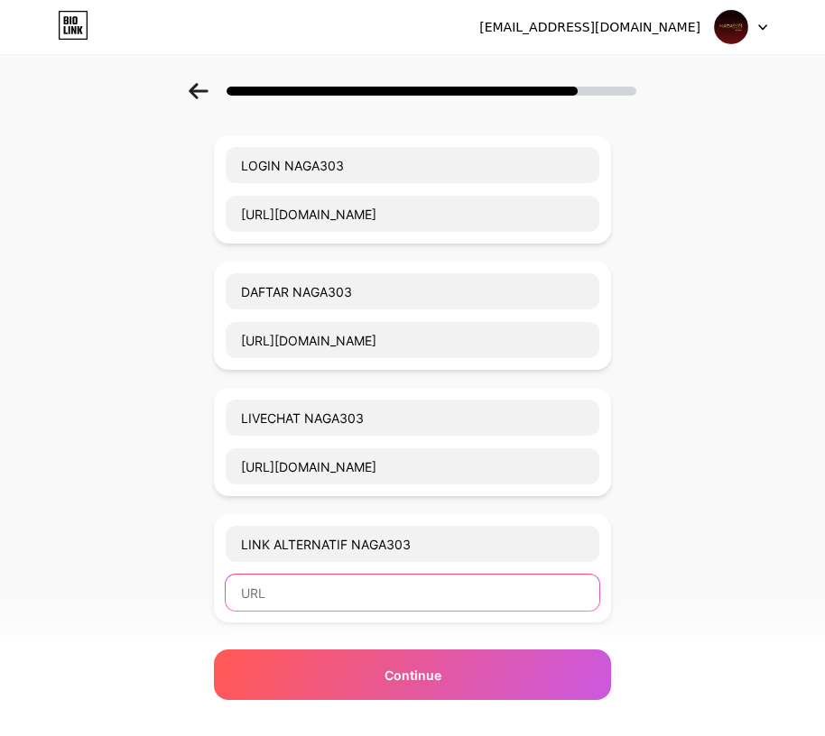
click at [337, 595] on input "text" at bounding box center [412, 593] width 373 height 36
click at [284, 596] on input "text" at bounding box center [412, 593] width 373 height 36
paste input "https://pintu.cfd/lcng"
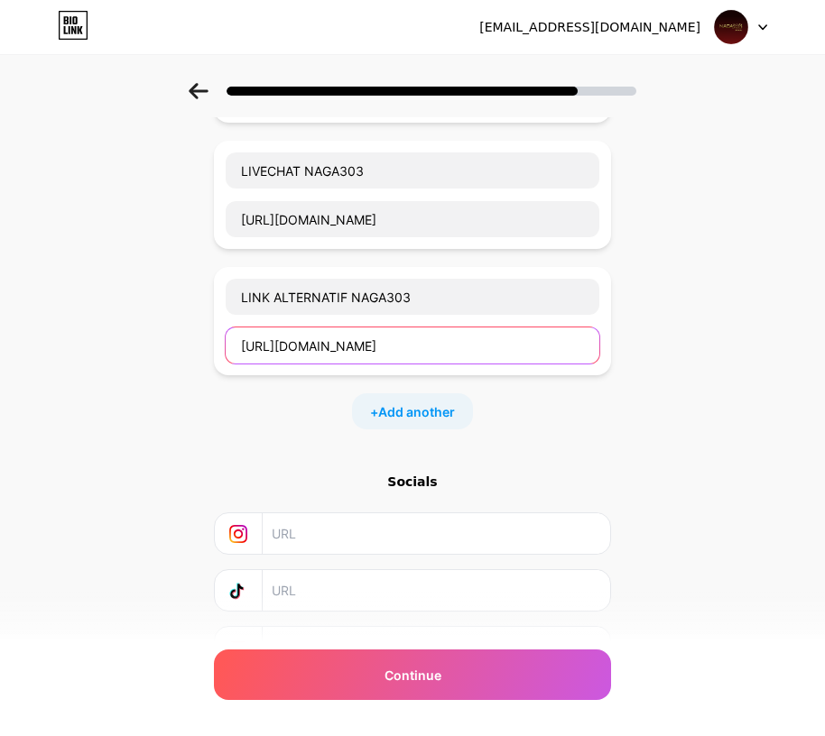
scroll to position [361, 0]
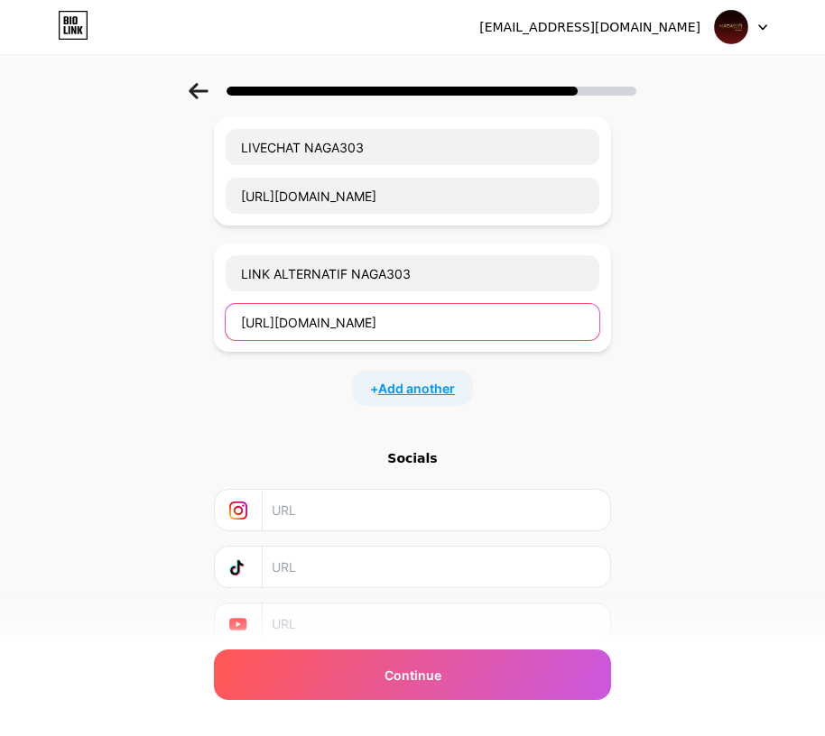
type input "https://pintu.cfd/lcng"
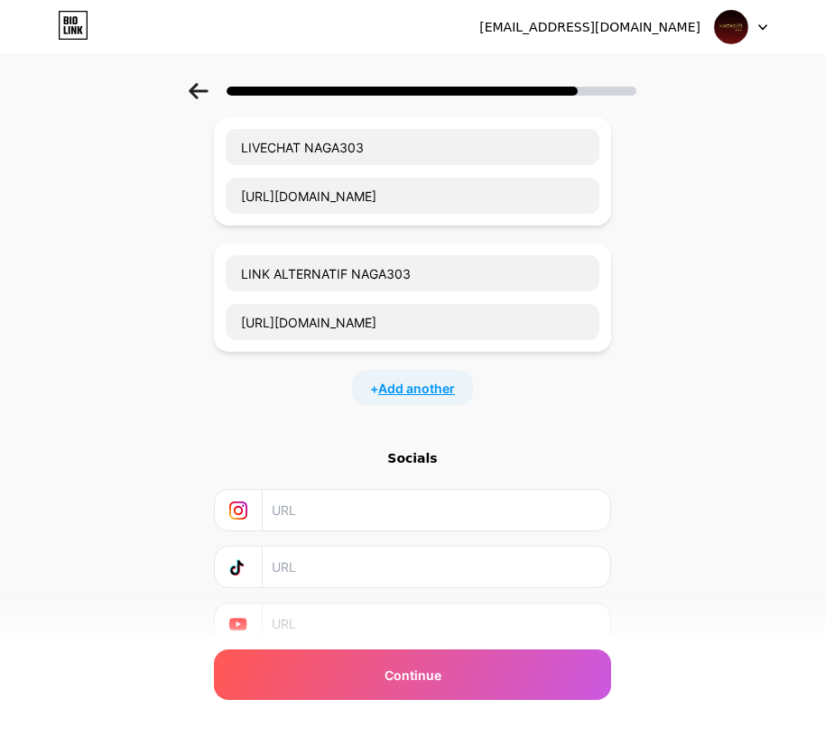
click at [421, 391] on span "Add another" at bounding box center [416, 388] width 77 height 19
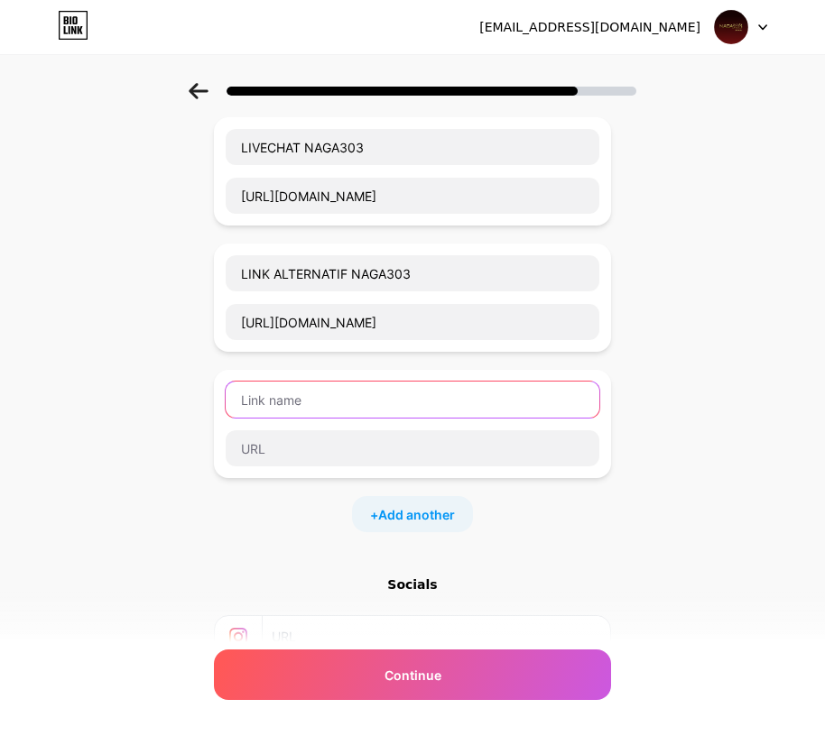
click at [430, 387] on input "text" at bounding box center [412, 400] width 373 height 36
paste input "RTP"
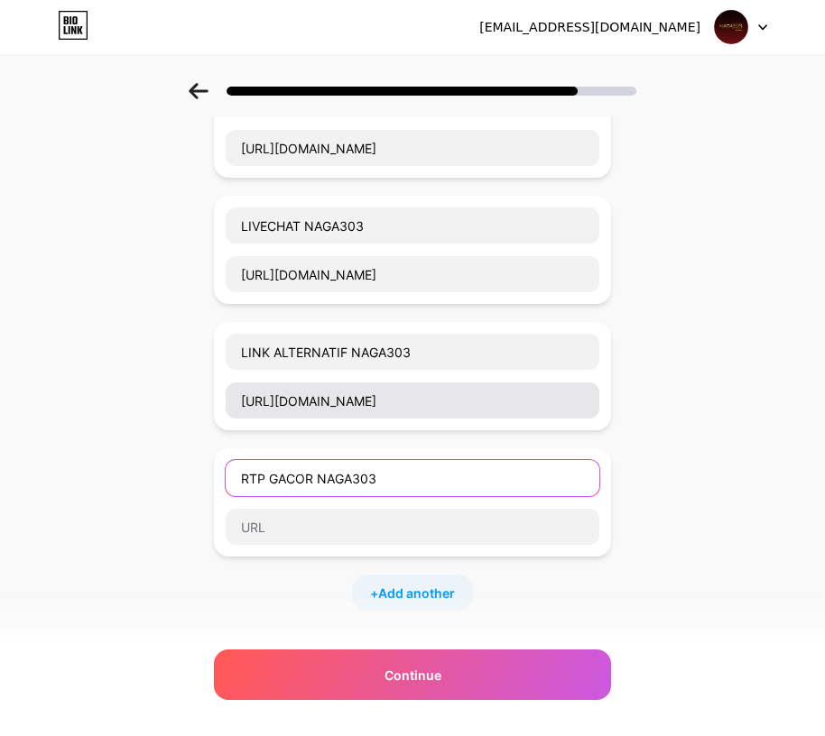
scroll to position [271, 0]
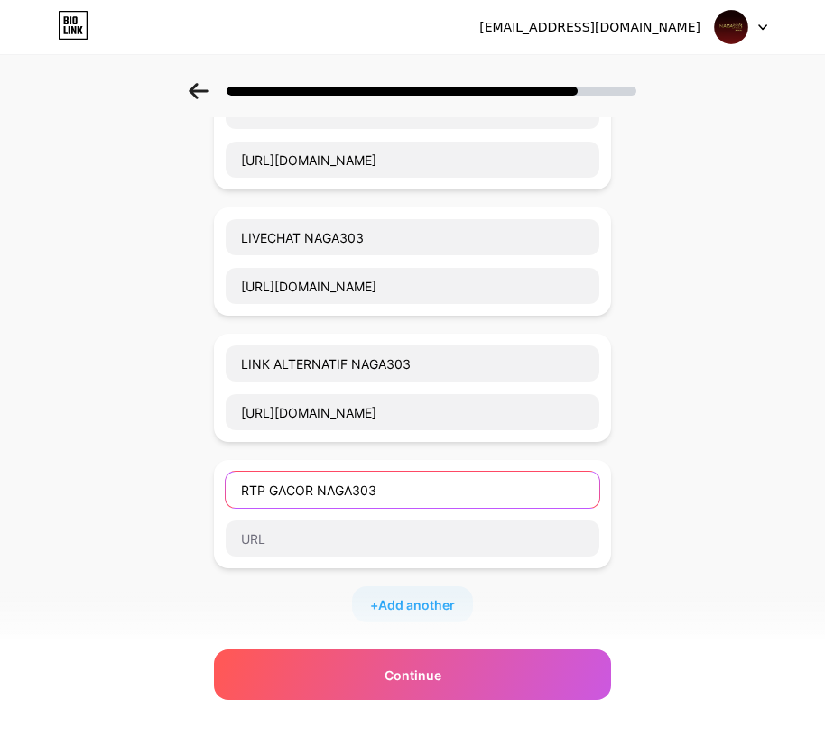
type input "RTP GACOR NAGA303"
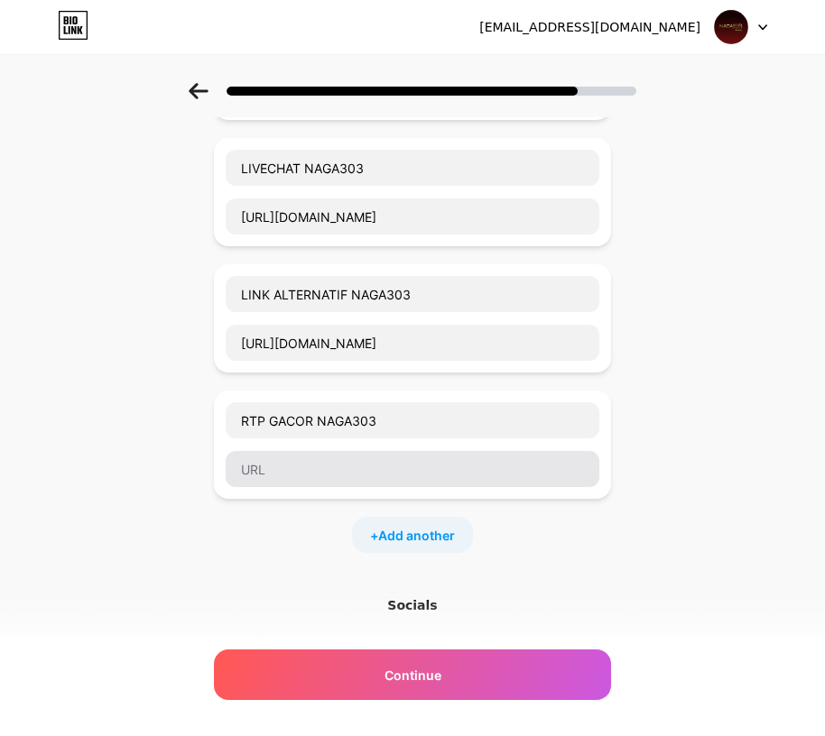
scroll to position [361, 0]
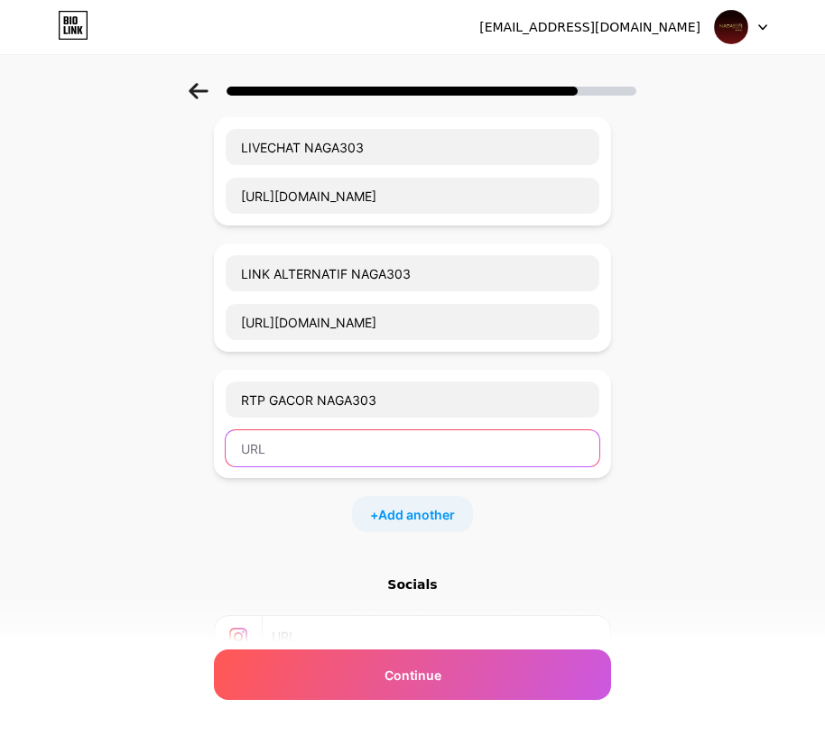
click at [353, 460] on input "text" at bounding box center [412, 448] width 373 height 36
paste input "https://pintu.cfd/rtpng"
type input "https://pintu.cfd/rtpng"
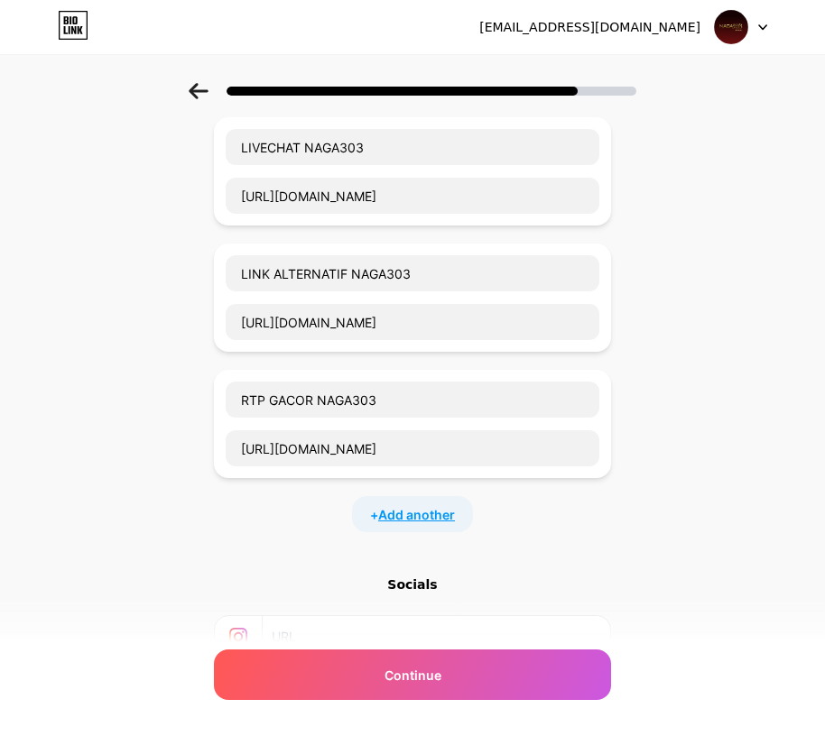
click at [408, 508] on span "Add another" at bounding box center [416, 514] width 77 height 19
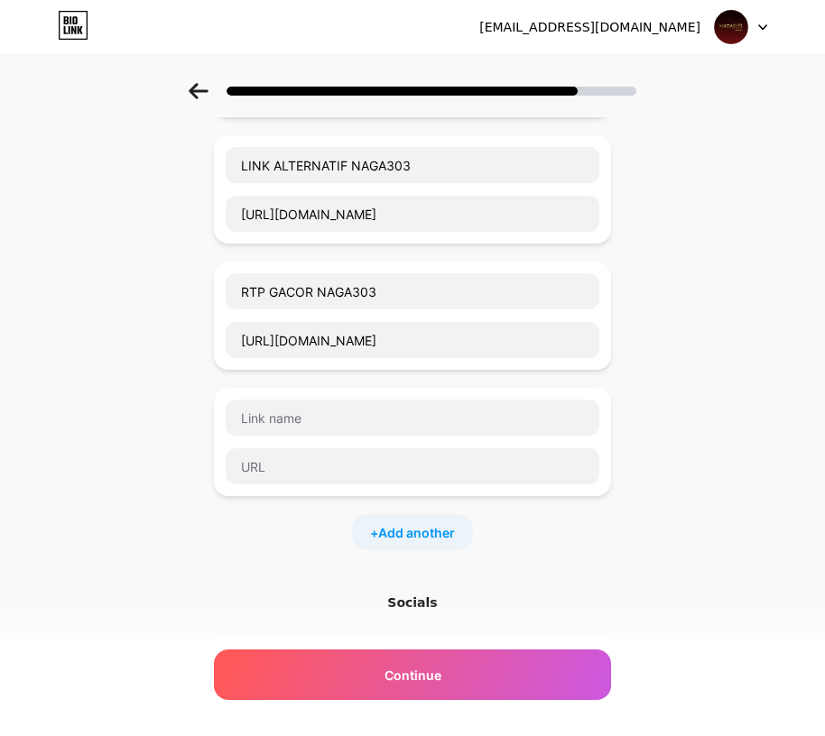
scroll to position [541, 0]
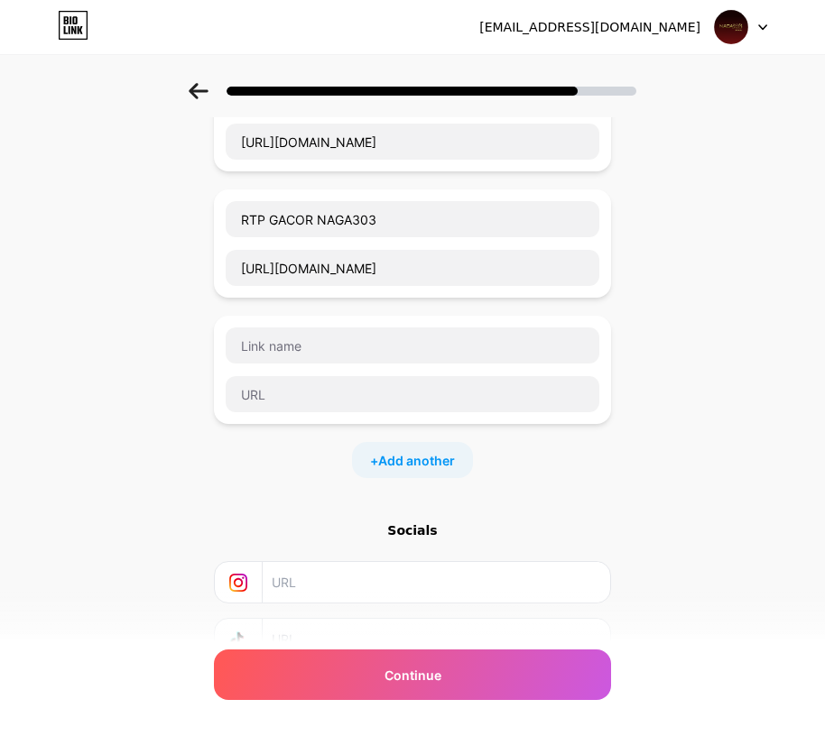
click at [422, 364] on div at bounding box center [412, 346] width 375 height 38
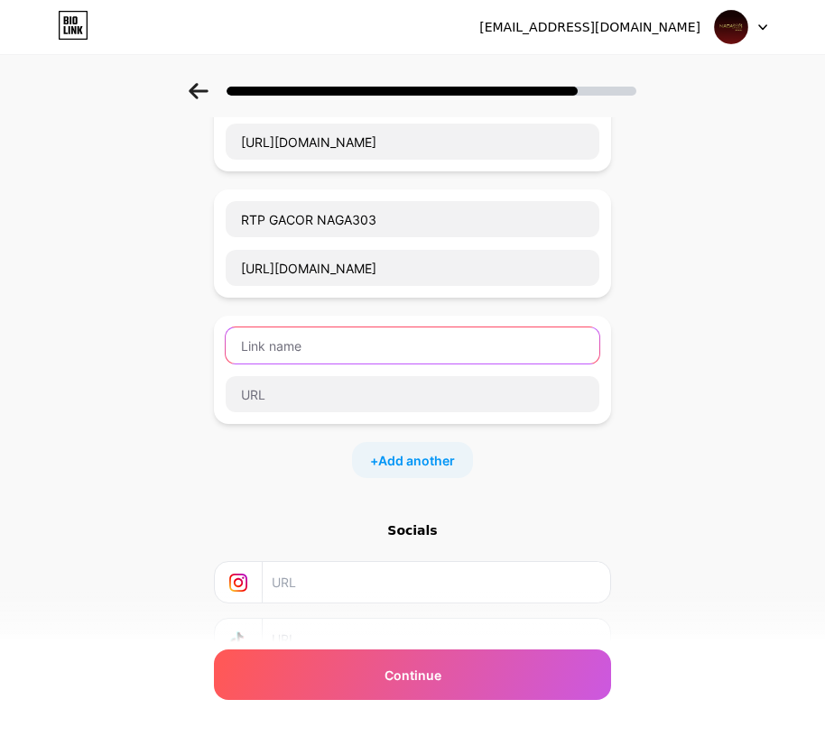
click at [421, 351] on input "text" at bounding box center [412, 345] width 373 height 36
paste input "WHATSAPP"
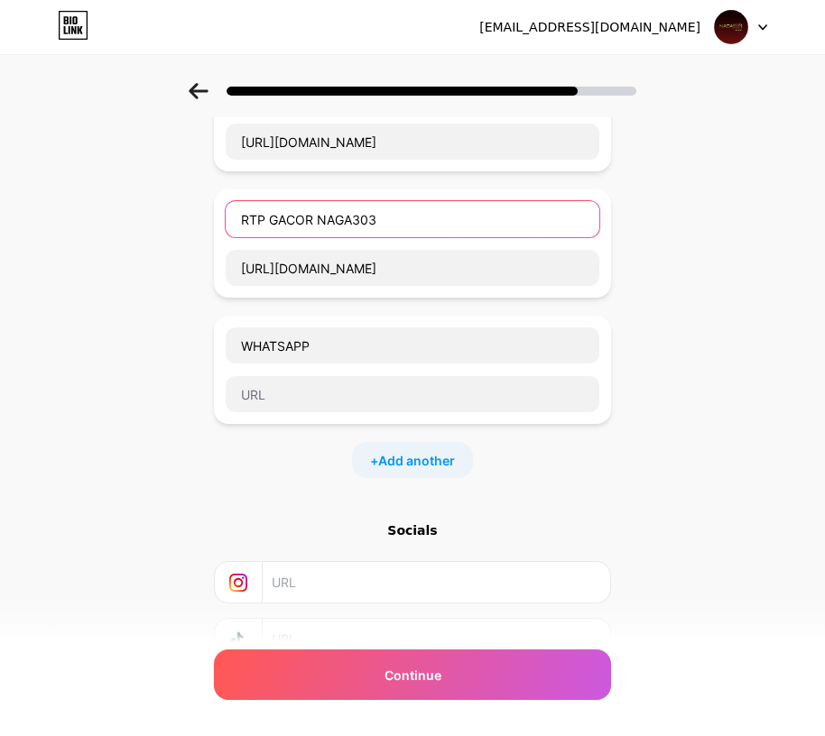
click at [355, 222] on input "RTP GACOR NAGA303" at bounding box center [412, 219] width 373 height 36
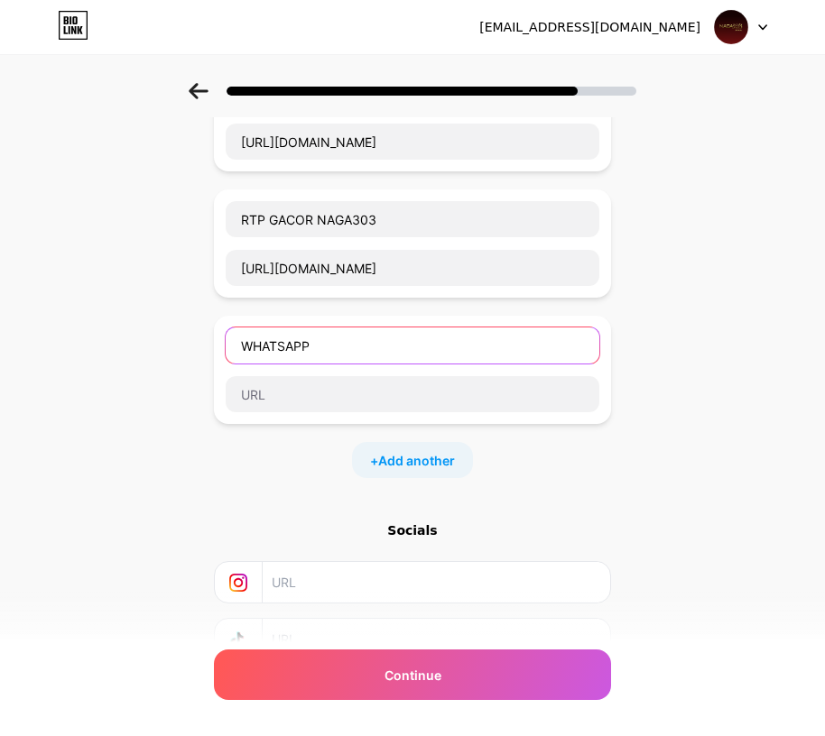
click at [367, 337] on input "WHATSAPP" at bounding box center [412, 345] width 373 height 36
paste input "NAGA303"
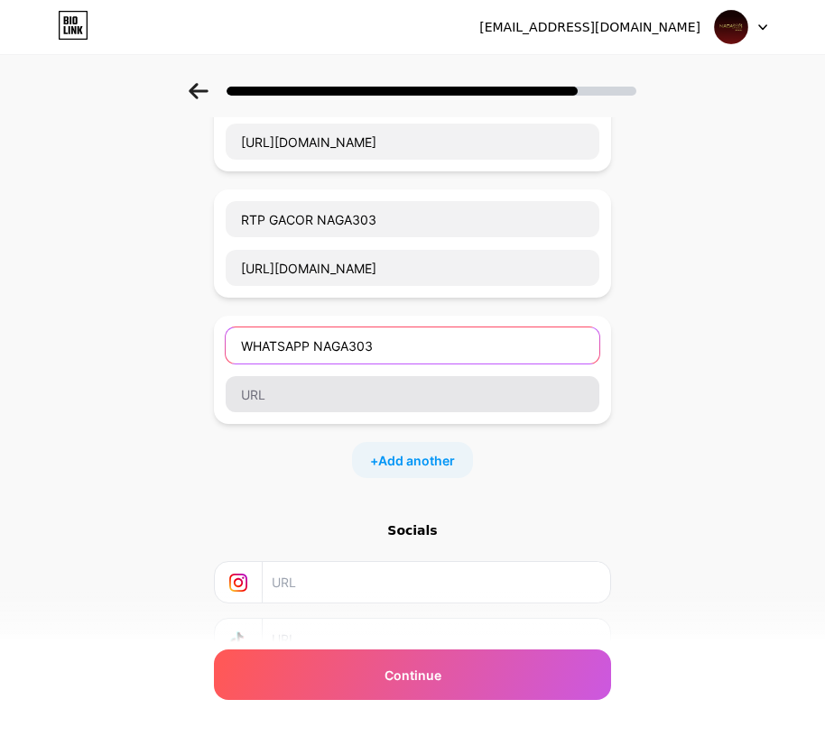
type input "WHATSAPP NAGA303"
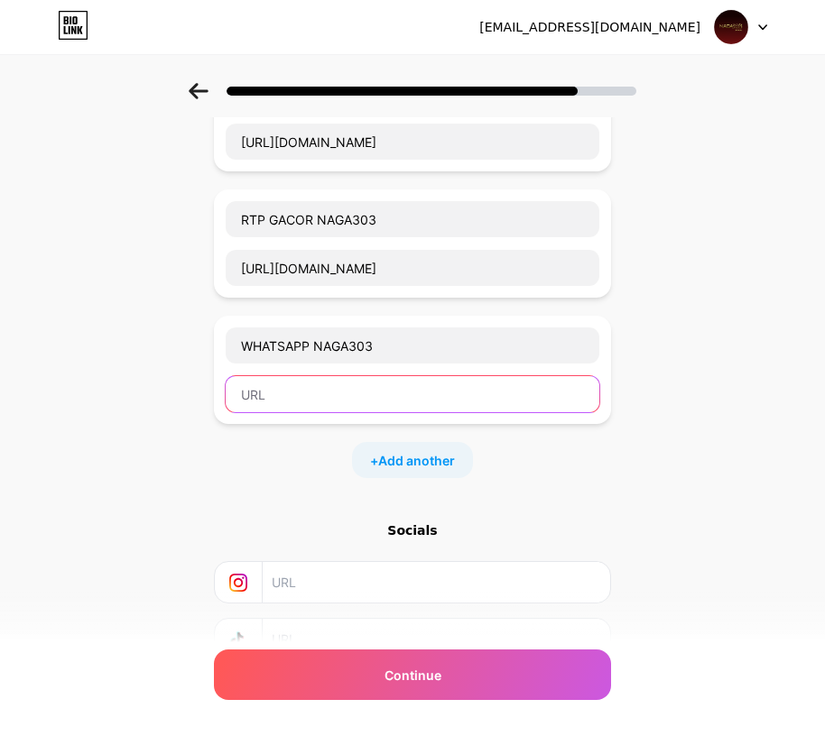
click at [333, 392] on input "text" at bounding box center [412, 394] width 373 height 36
click at [366, 388] on input "text" at bounding box center [412, 394] width 373 height 36
paste input "https://pintu.cfd/wa2ng"
type input "https://pintu.cfd/wa2ng"
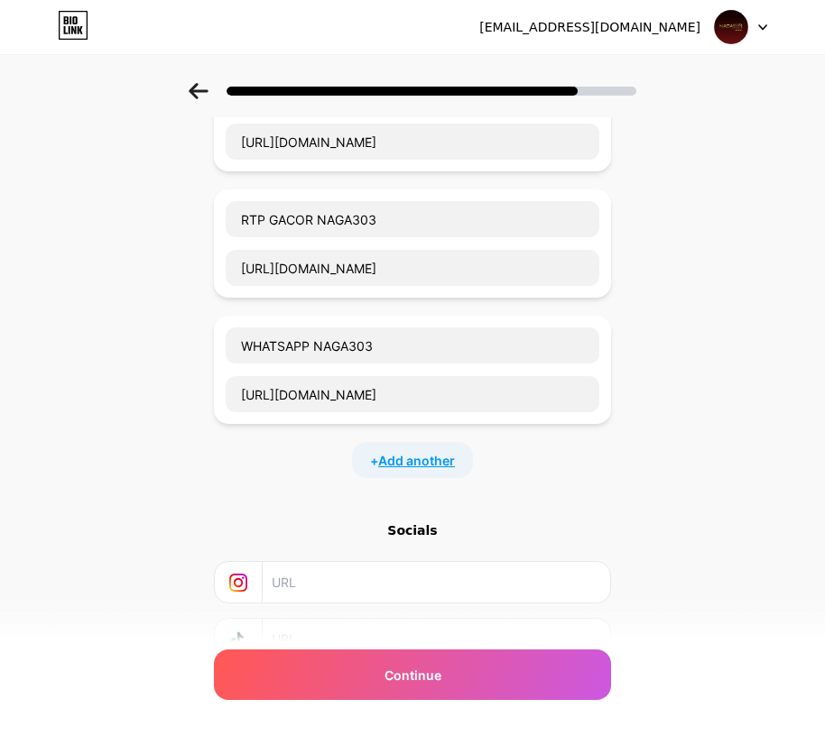
click at [442, 455] on span "Add another" at bounding box center [416, 460] width 77 height 19
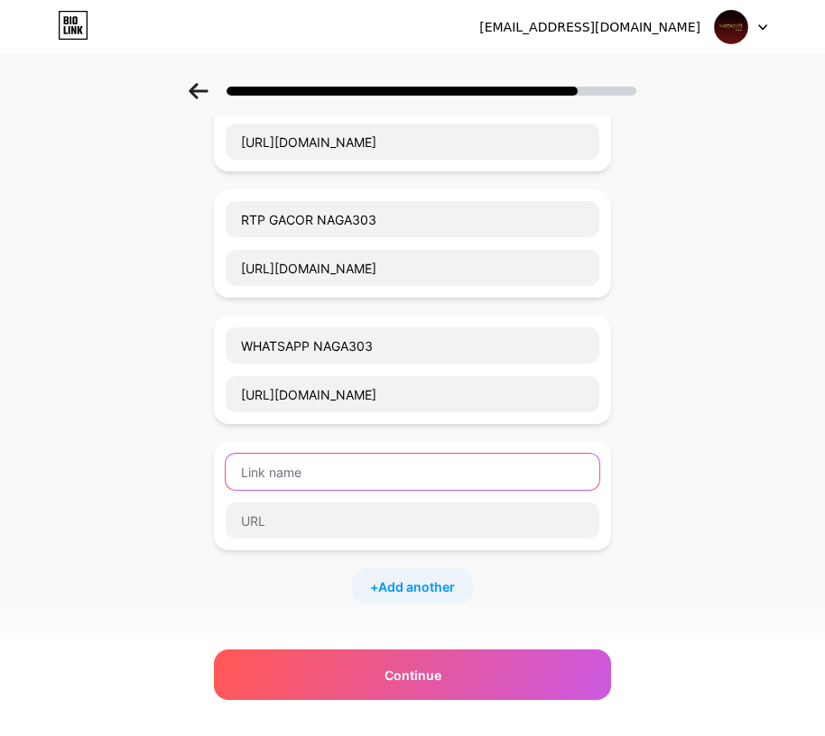
click at [359, 461] on input "text" at bounding box center [412, 472] width 373 height 36
paste input "TELEGRAM"
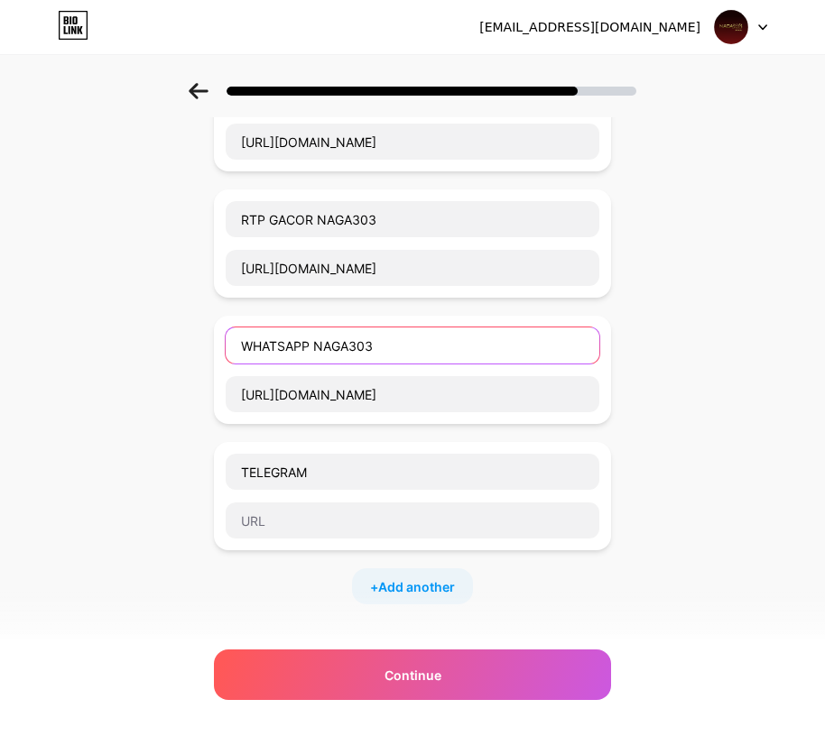
click at [349, 355] on input "WHATSAPP NAGA303" at bounding box center [412, 345] width 373 height 36
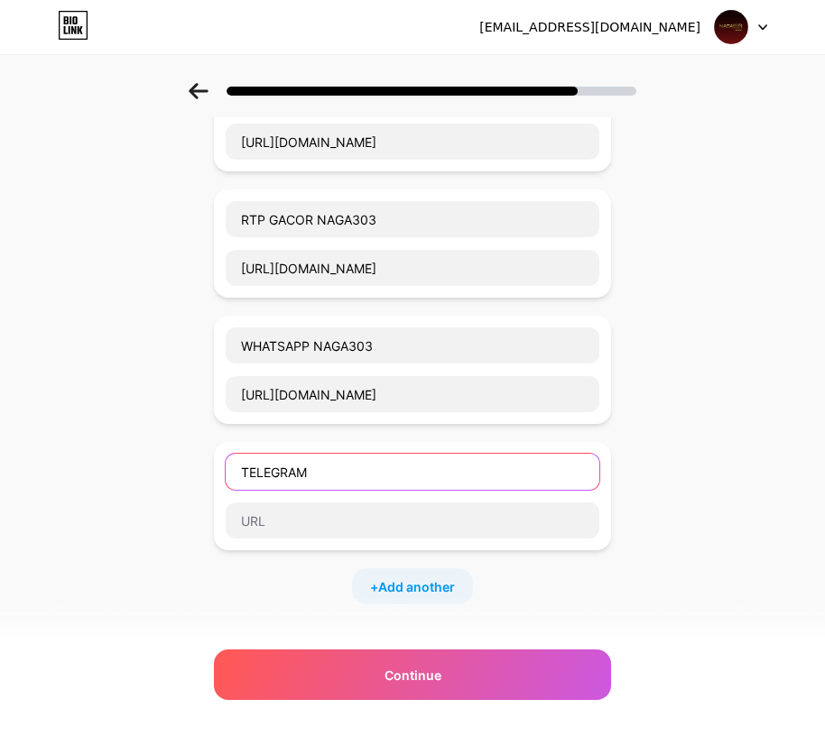
click at [389, 462] on input "TELEGRAM" at bounding box center [412, 472] width 373 height 36
paste input "NAGA303"
type input "TELEGRAM NAGA303"
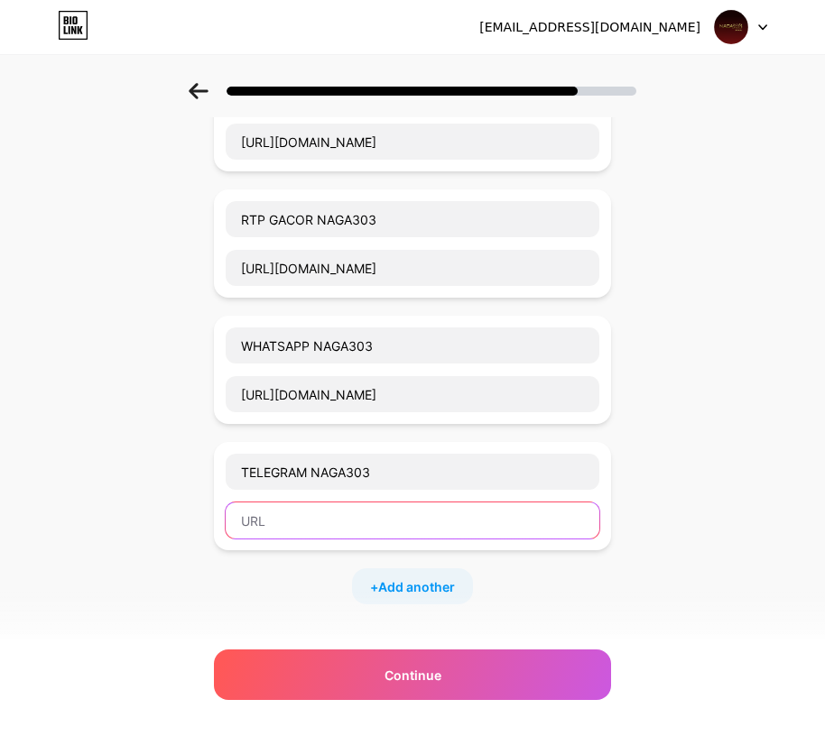
click at [325, 517] on input "text" at bounding box center [412, 521] width 373 height 36
paste input "https://pintu.cfd/tofng"
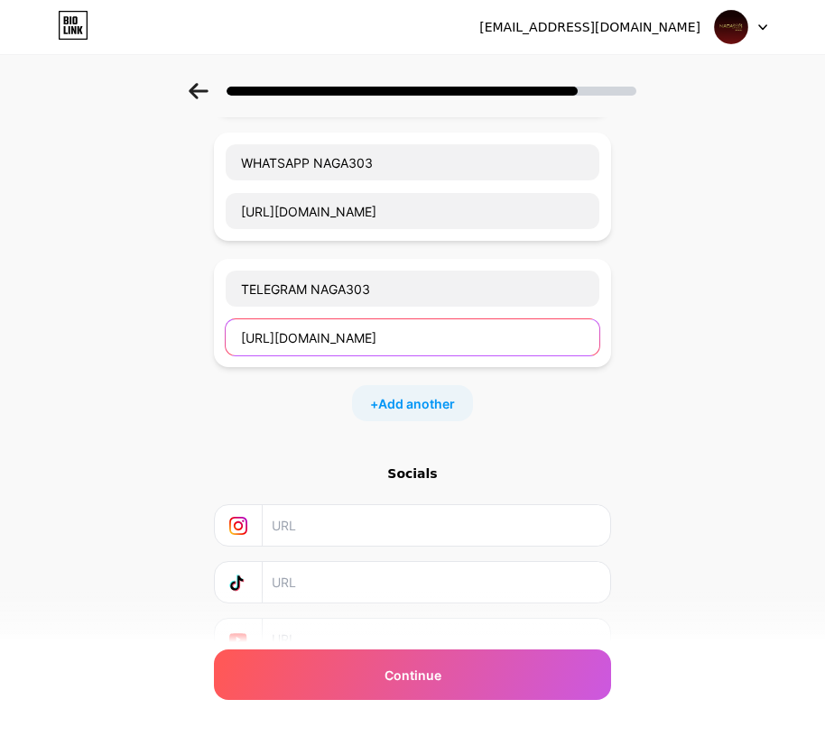
scroll to position [631, 0]
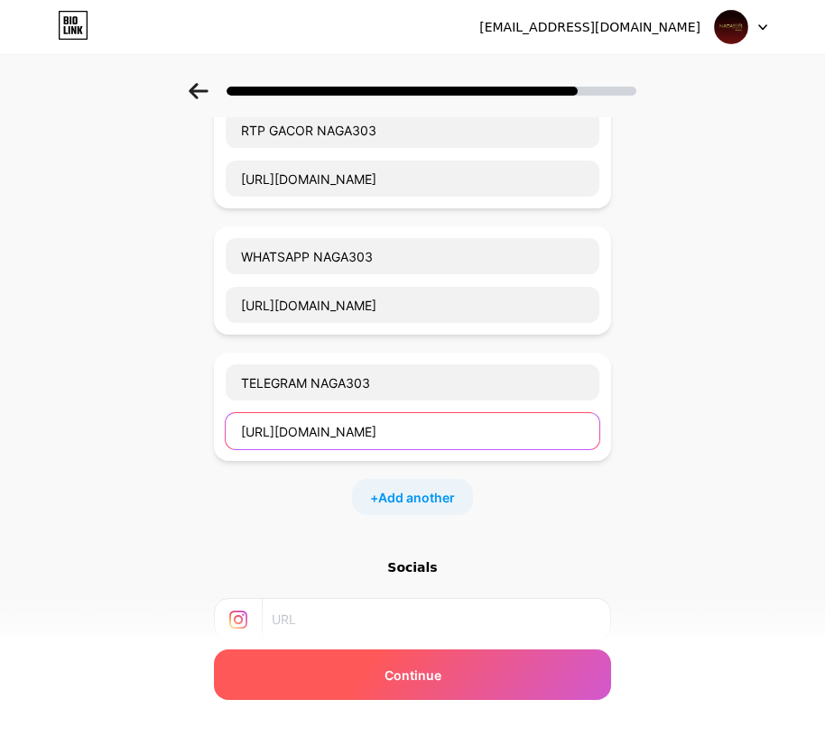
type input "https://pintu.cfd/tofng"
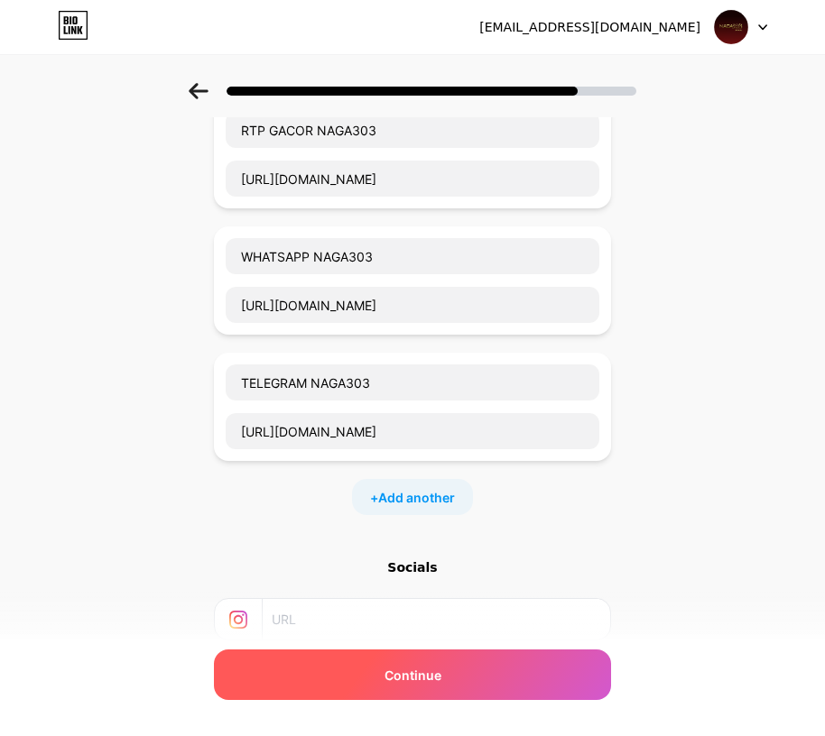
click at [438, 660] on div "Continue" at bounding box center [412, 675] width 397 height 51
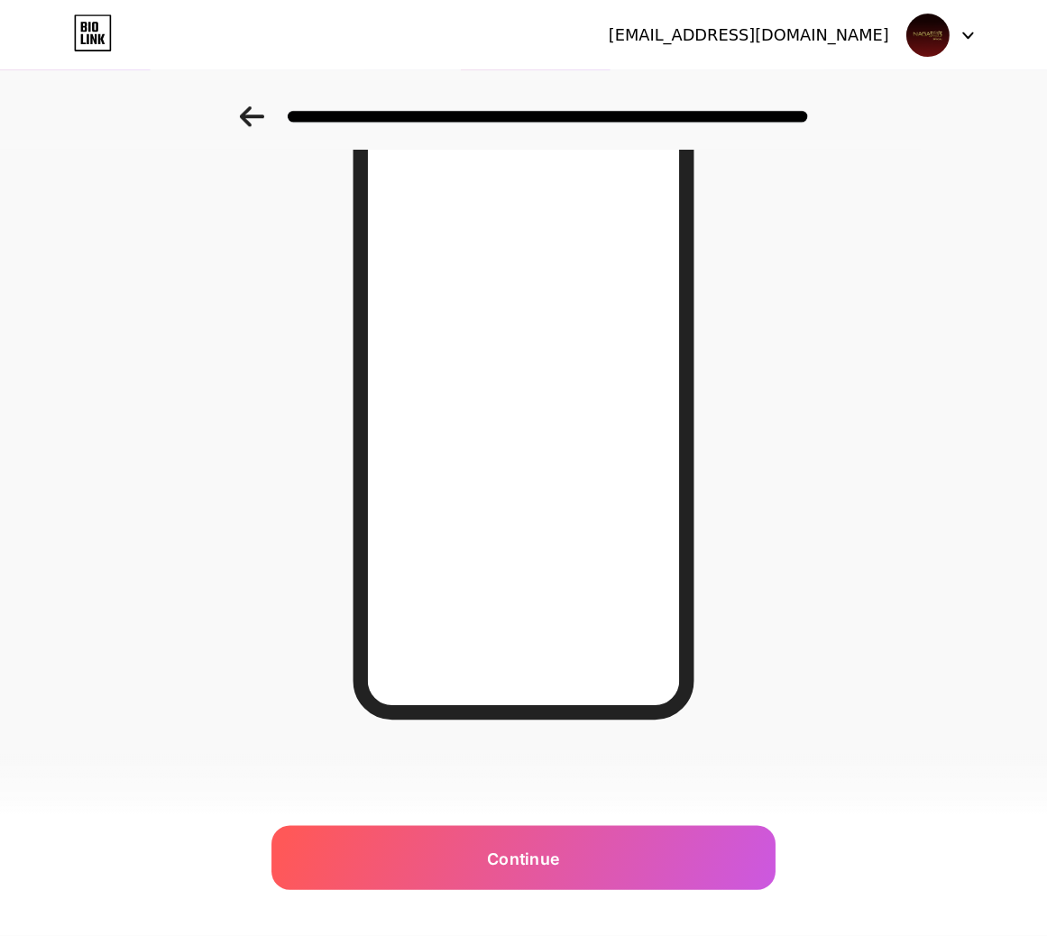
scroll to position [0, 0]
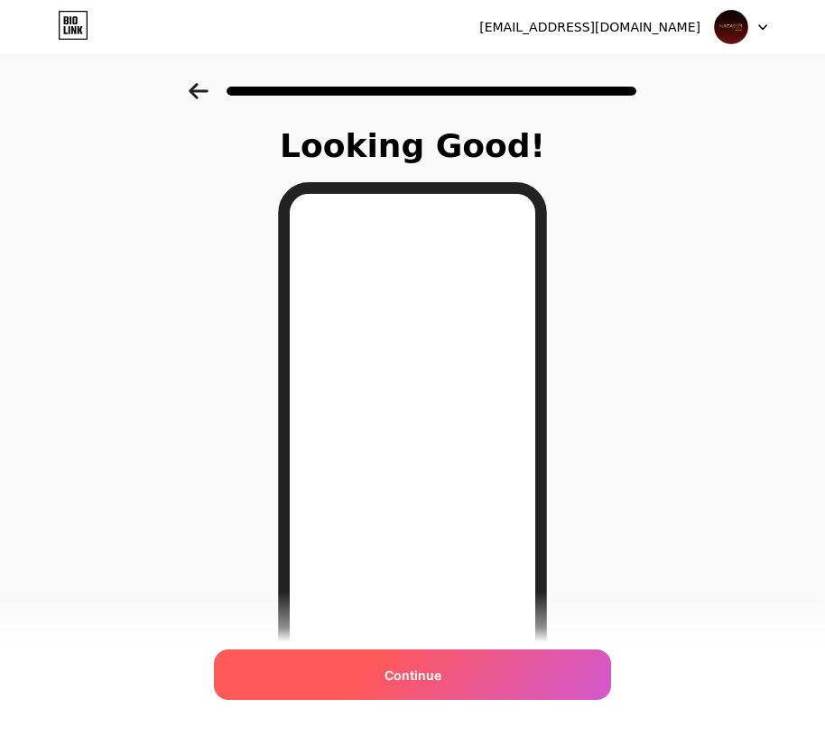
click at [466, 679] on div "Continue" at bounding box center [412, 675] width 397 height 51
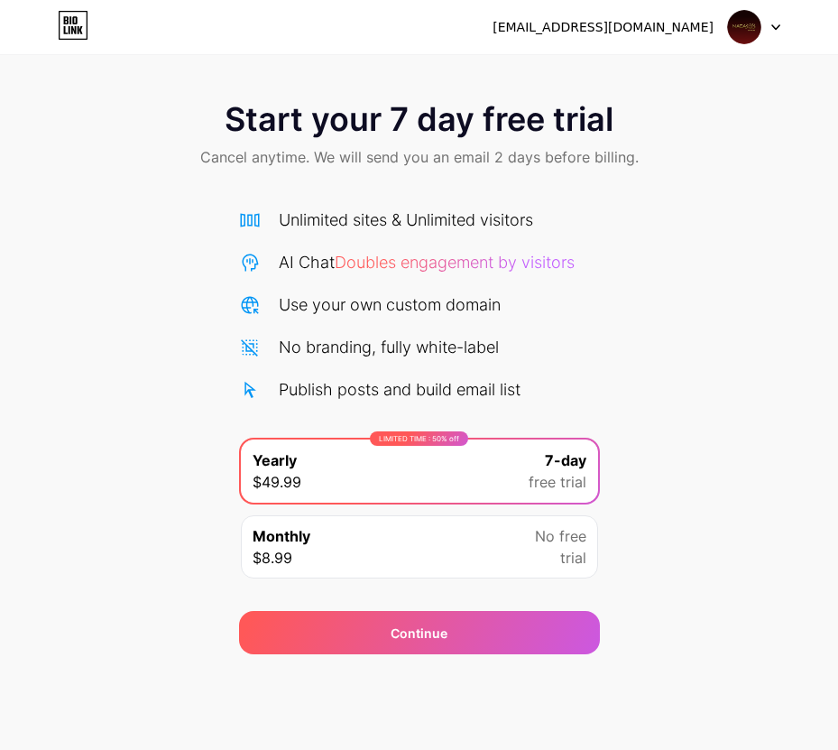
click at [742, 29] on img at bounding box center [744, 27] width 34 height 34
click at [78, 21] on icon at bounding box center [73, 25] width 31 height 29
click at [60, 24] on icon at bounding box center [74, 26] width 28 height 28
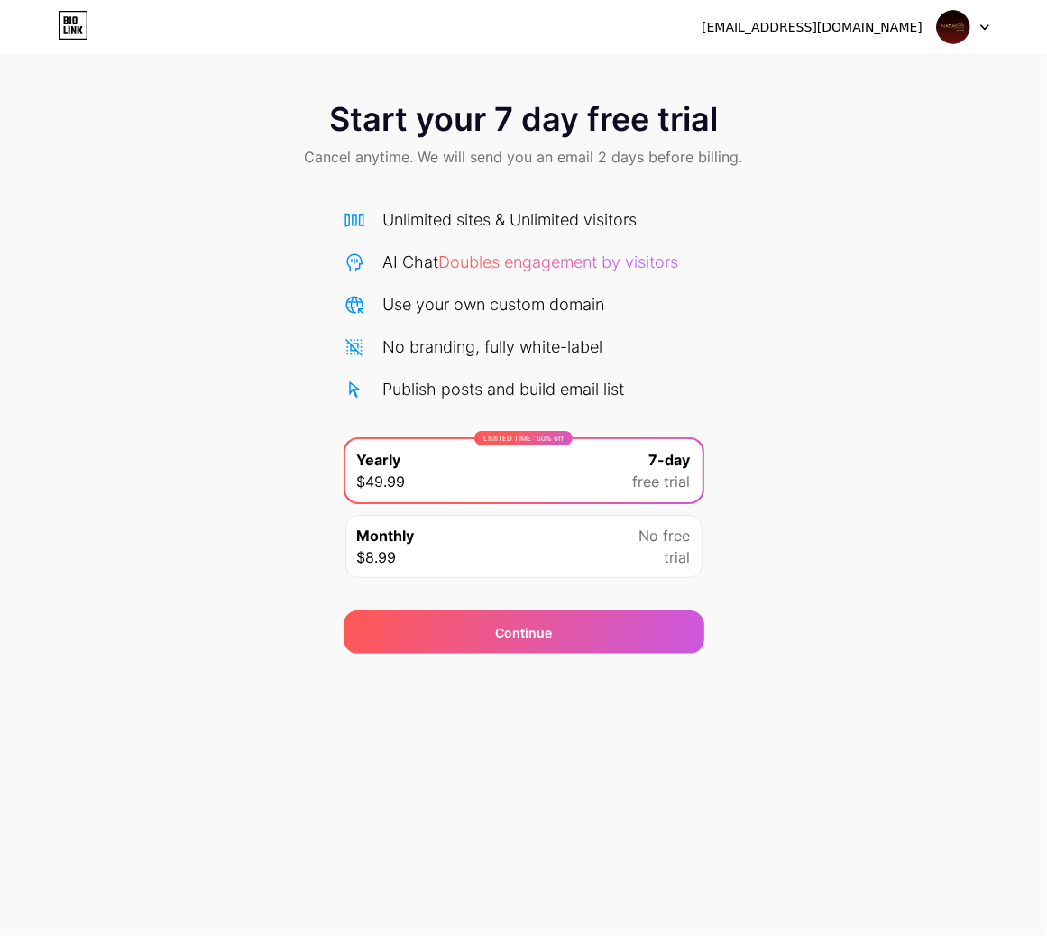
click at [476, 260] on span "Doubles engagement by visitors" at bounding box center [559, 262] width 240 height 19
click at [623, 171] on div "Start your 7 day free trial Cancel anytime. We will send you an email 2 days be…" at bounding box center [523, 136] width 1047 height 106
click at [596, 153] on span "Cancel anytime. We will send you an email 2 days before billing." at bounding box center [524, 157] width 438 height 22
click at [401, 153] on span "Cancel anytime. We will send you an email 2 days before billing." at bounding box center [524, 157] width 438 height 22
click at [362, 159] on span "Cancel anytime. We will send you an email 2 days before billing." at bounding box center [524, 157] width 438 height 22
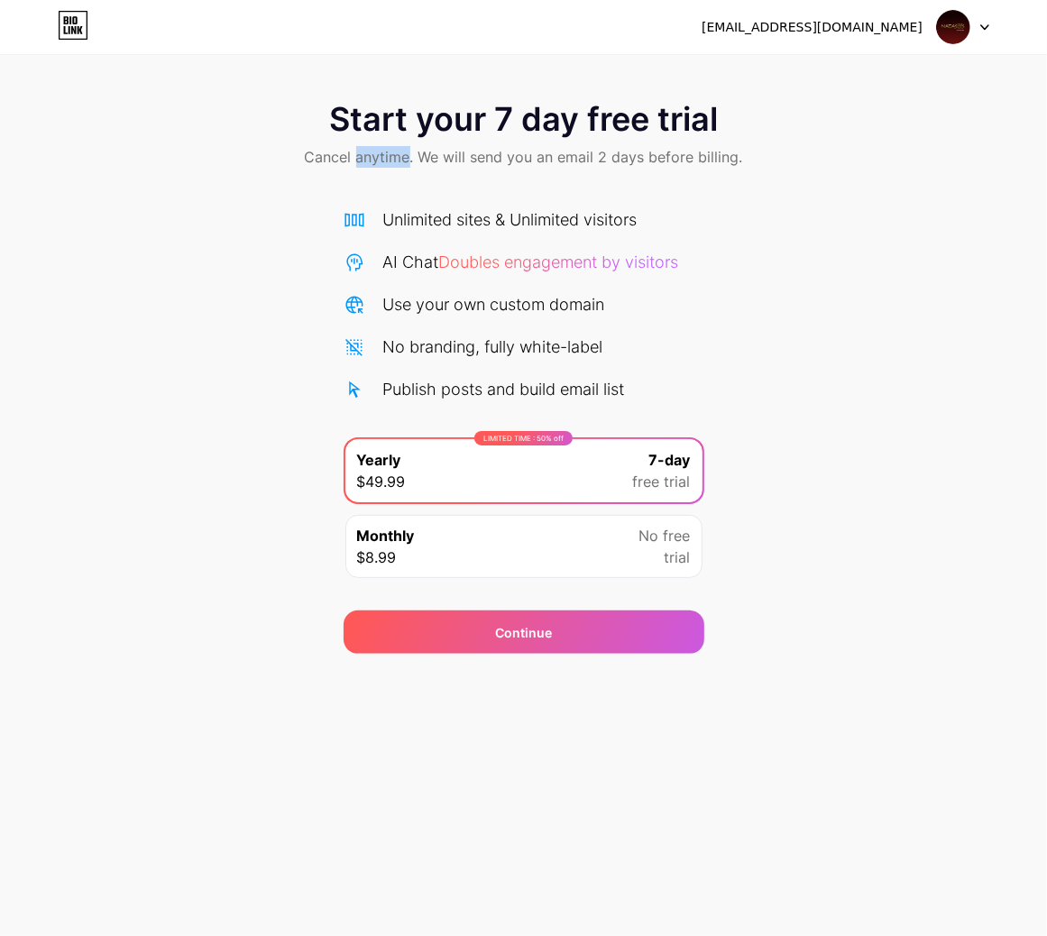
click at [362, 159] on span "Cancel anytime. We will send you an email 2 days before billing." at bounding box center [524, 157] width 438 height 22
click at [454, 152] on span "Cancel anytime. We will send you an email 2 days before billing." at bounding box center [524, 157] width 438 height 22
click at [589, 151] on span "Cancel anytime. We will send you an email 2 days before billing." at bounding box center [524, 157] width 438 height 22
click at [571, 218] on div "Unlimited sites & Unlimited visitors" at bounding box center [510, 219] width 254 height 24
click at [837, 23] on img at bounding box center [953, 27] width 34 height 34
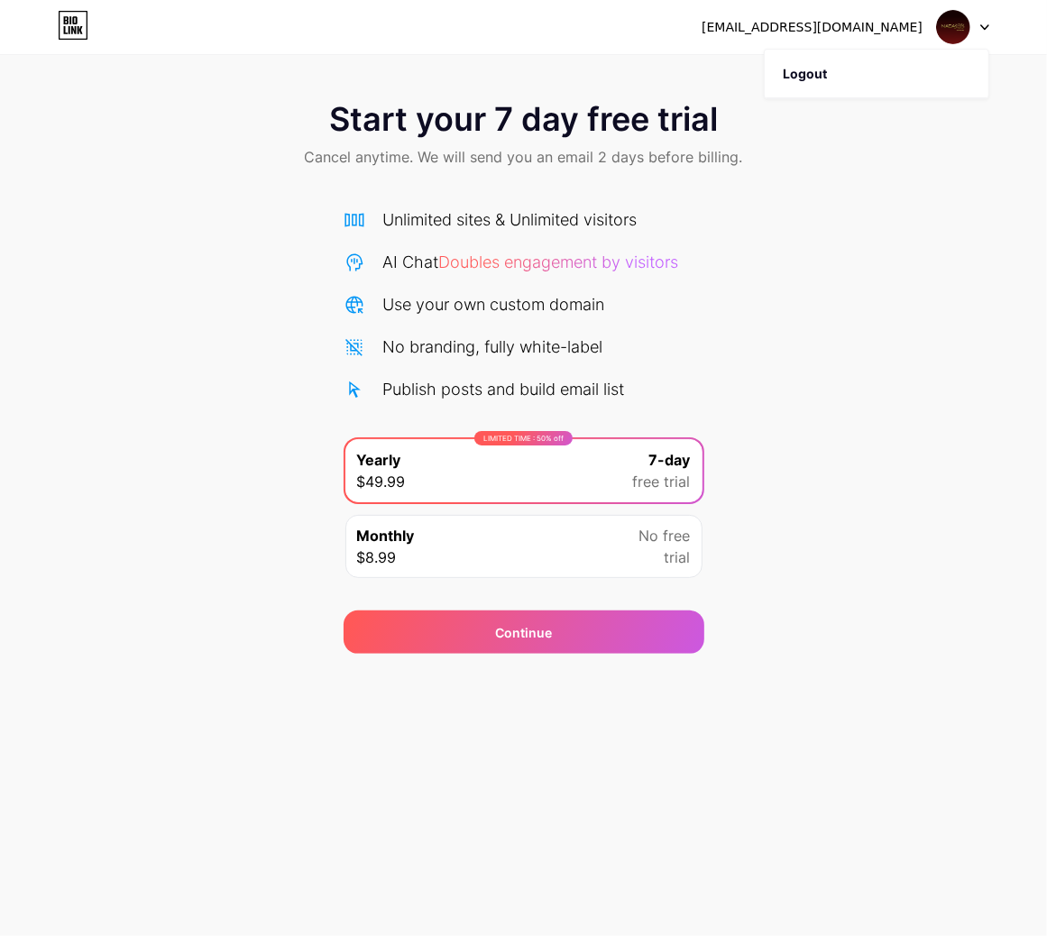
click at [837, 23] on div "[EMAIL_ADDRESS][DOMAIN_NAME]" at bounding box center [812, 27] width 221 height 19
click at [837, 28] on div "[EMAIL_ADDRESS][DOMAIN_NAME]" at bounding box center [812, 27] width 221 height 19
click at [972, 25] on div at bounding box center [963, 27] width 52 height 32
click at [271, 114] on div "Start your 7 day free trial Cancel anytime. We will send you an email 2 days be…" at bounding box center [523, 136] width 1047 height 106
click at [559, 254] on span "Doubles engagement by visitors" at bounding box center [559, 262] width 240 height 19
